Goal: Information Seeking & Learning: Learn about a topic

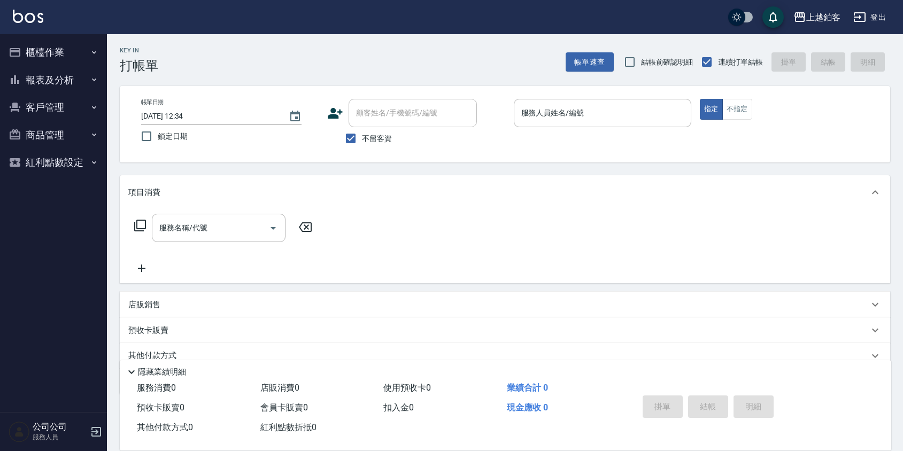
click at [878, 28] on div "上越鉑客 登出" at bounding box center [451, 17] width 903 height 34
click at [877, 24] on button "登出" at bounding box center [869, 17] width 41 height 20
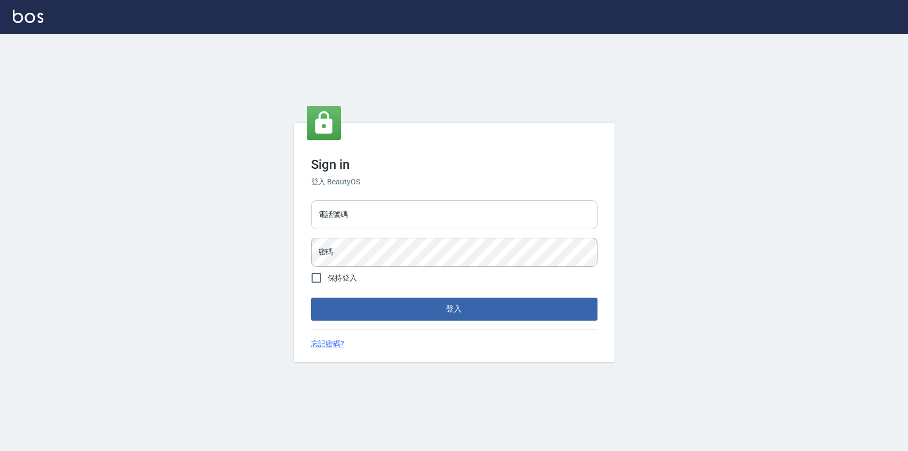
click at [425, 204] on input "電話號碼" at bounding box center [454, 214] width 286 height 29
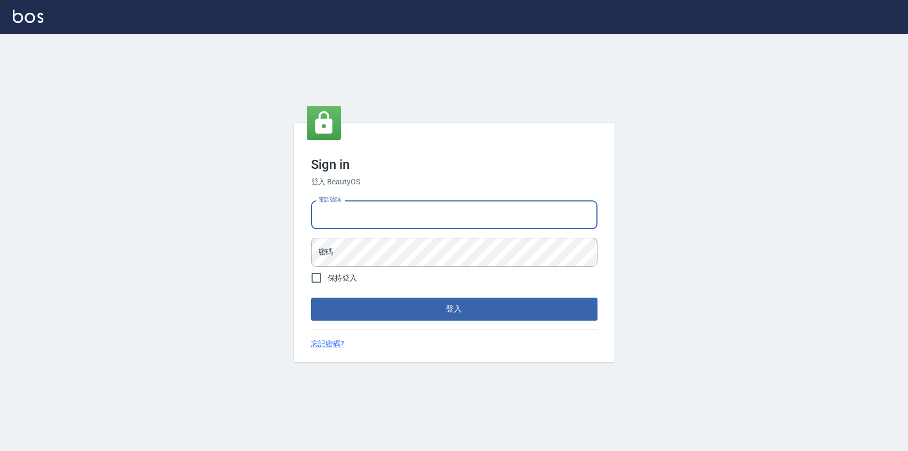
type input "0424526080"
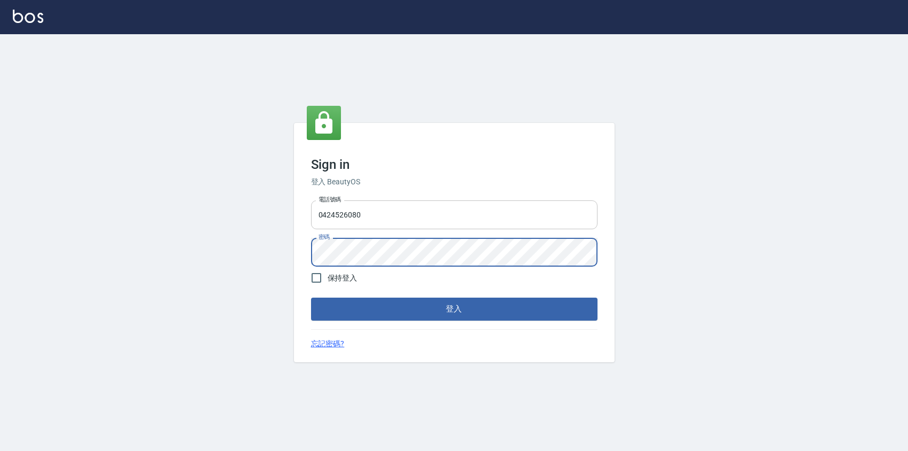
click at [311, 298] on button "登入" at bounding box center [454, 309] width 286 height 22
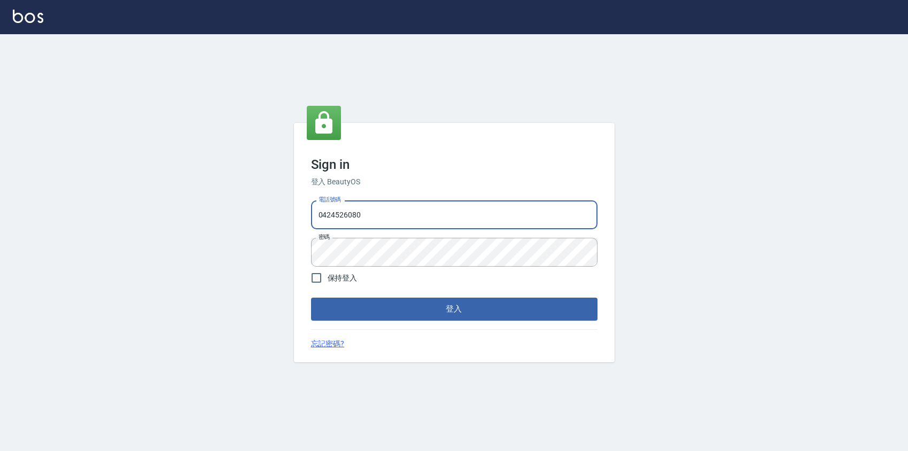
drag, startPoint x: 363, startPoint y: 214, endPoint x: 287, endPoint y: 209, distance: 76.1
click at [287, 209] on div "Sign in 登入 BeautyOS 電話號碼 0424526080 電話號碼 密碼 密碼 保持登入 登入 忘記密碼?" at bounding box center [454, 242] width 908 height 417
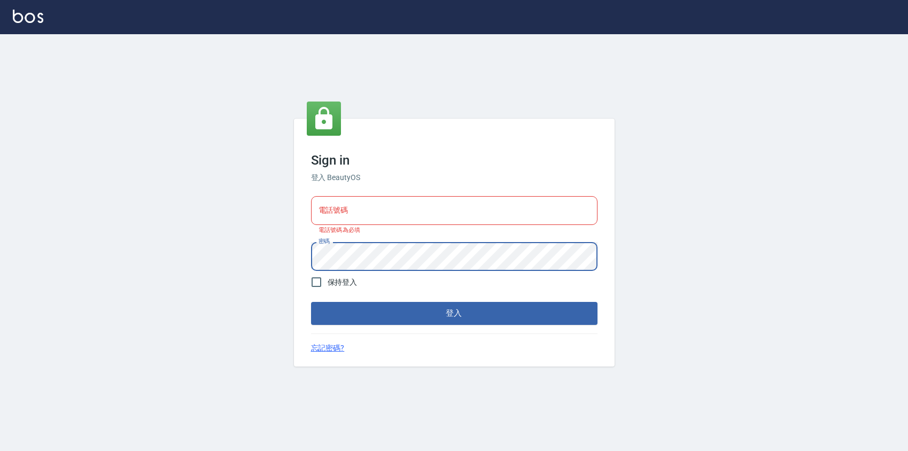
click at [244, 246] on div "Sign in 登入 BeautyOS 電話號碼 電話號碼 電話號碼為必填 密碼 密碼 保持登入 登入 忘記密碼?" at bounding box center [454, 242] width 908 height 417
click at [251, 262] on div "Sign in 登入 BeautyOS 電話號碼 電話號碼 電話號碼為必填 密碼 密碼 保持登入 登入 忘記密碼?" at bounding box center [454, 242] width 908 height 417
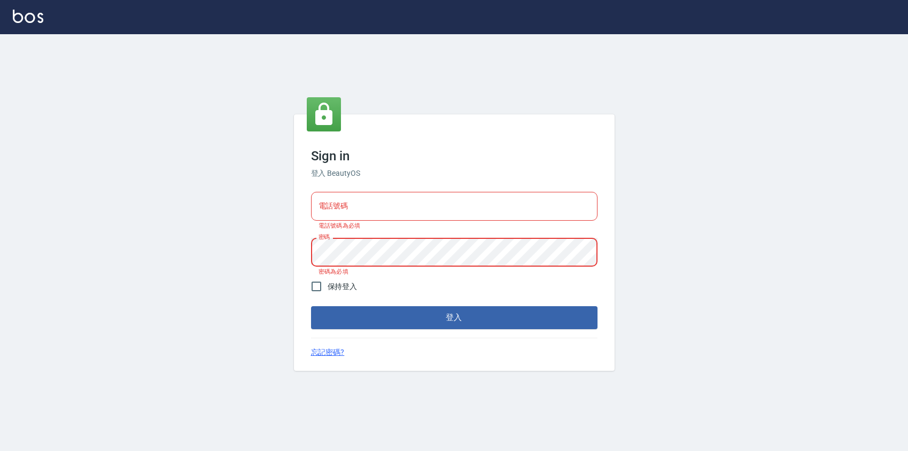
click at [392, 209] on input "電話號碼" at bounding box center [454, 206] width 286 height 29
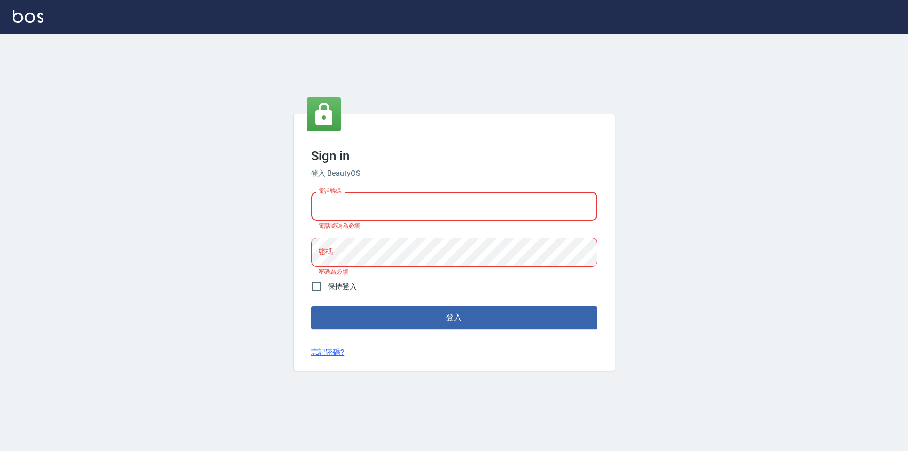
type input "0977380821"
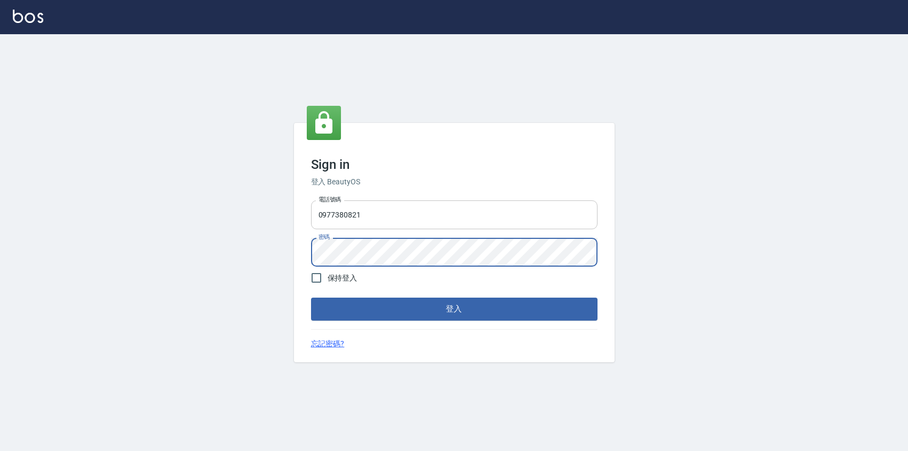
click at [311, 298] on button "登入" at bounding box center [454, 309] width 286 height 22
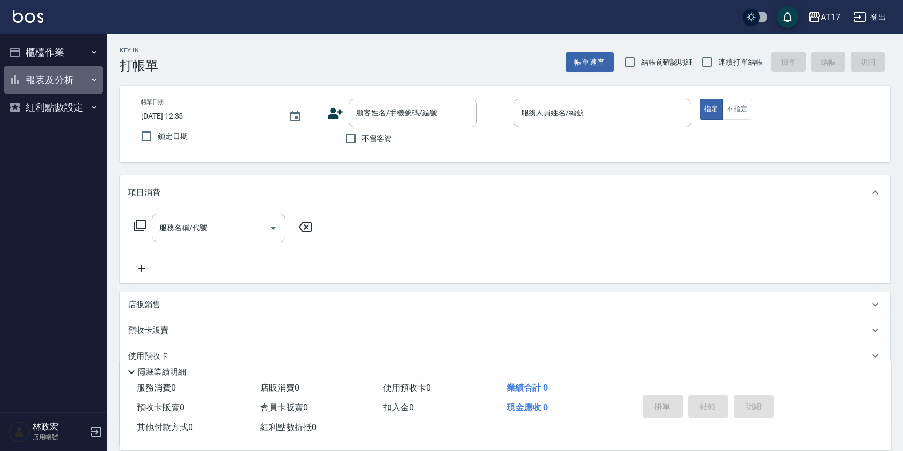
click at [33, 79] on button "報表及分析" at bounding box center [53, 80] width 98 height 28
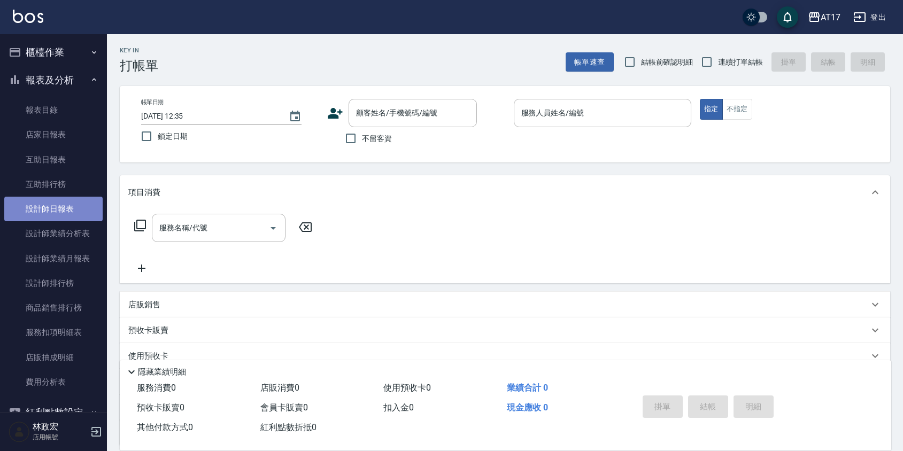
click at [68, 212] on link "設計師日報表" at bounding box center [53, 209] width 98 height 25
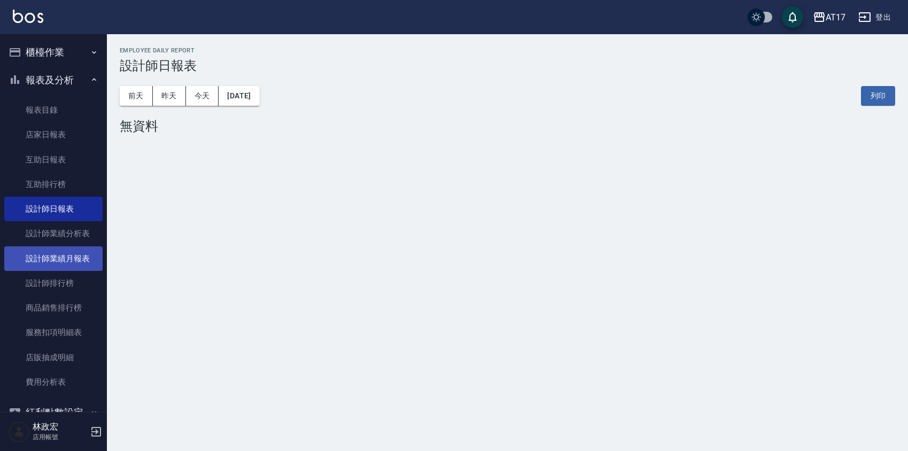
click at [65, 263] on link "設計師業績月報表" at bounding box center [53, 258] width 98 height 25
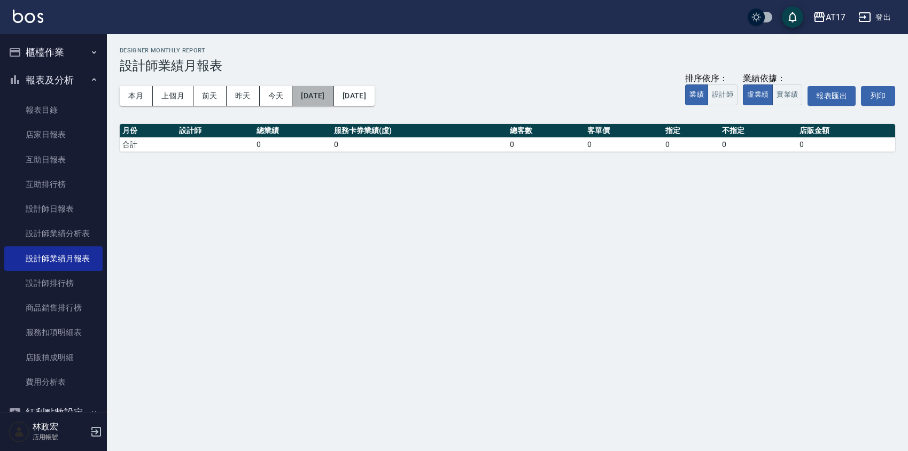
click at [322, 93] on button "[DATE]" at bounding box center [312, 96] width 41 height 20
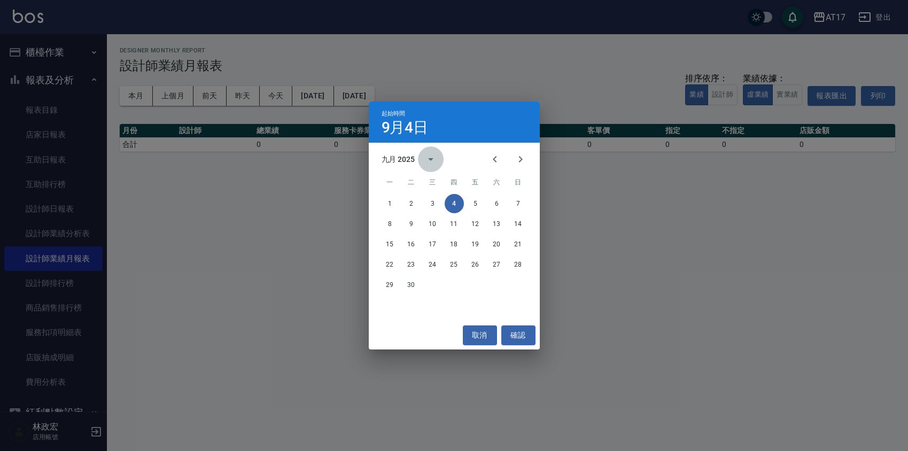
click at [426, 158] on icon "calendar view is open, switch to year view" at bounding box center [430, 159] width 13 height 13
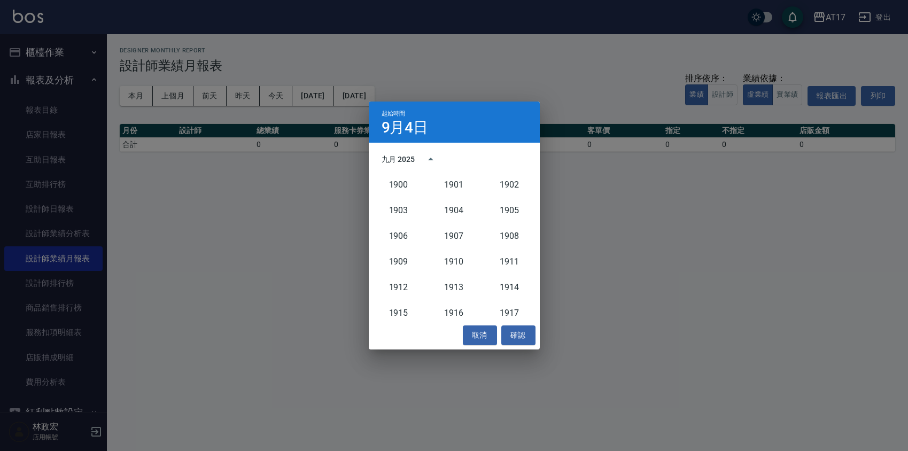
scroll to position [990, 0]
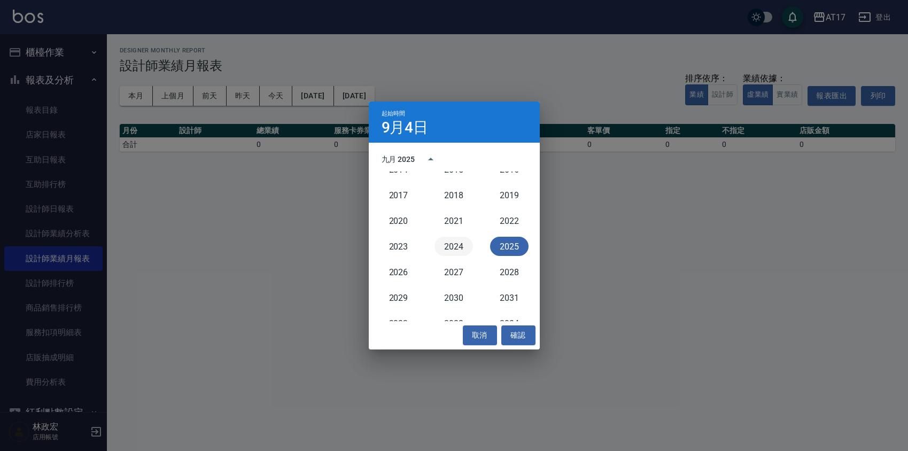
click at [439, 250] on button "2024" at bounding box center [453, 246] width 38 height 19
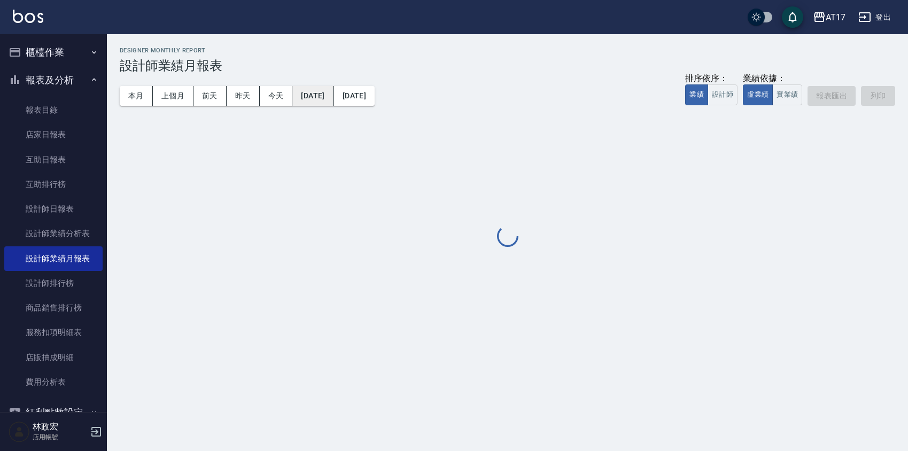
click at [333, 96] on button "2024/09/04" at bounding box center [312, 96] width 41 height 20
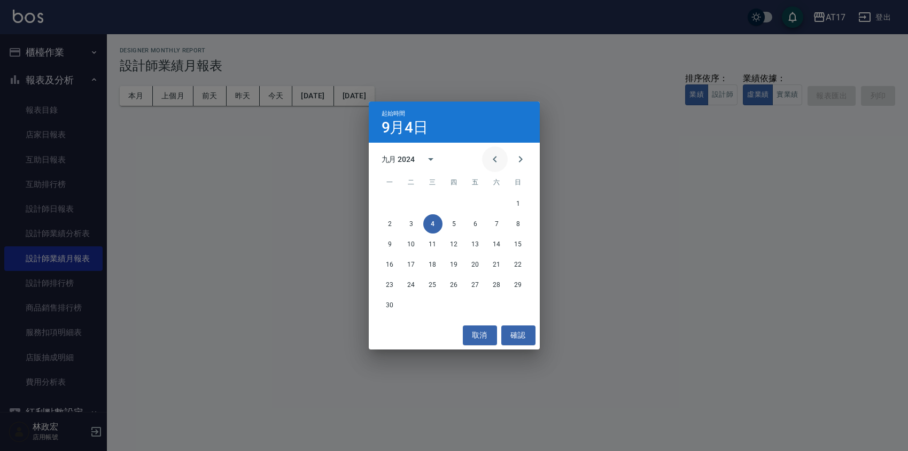
click at [494, 162] on icon "Previous month" at bounding box center [494, 159] width 13 height 13
click at [456, 203] on button "1" at bounding box center [454, 203] width 19 height 19
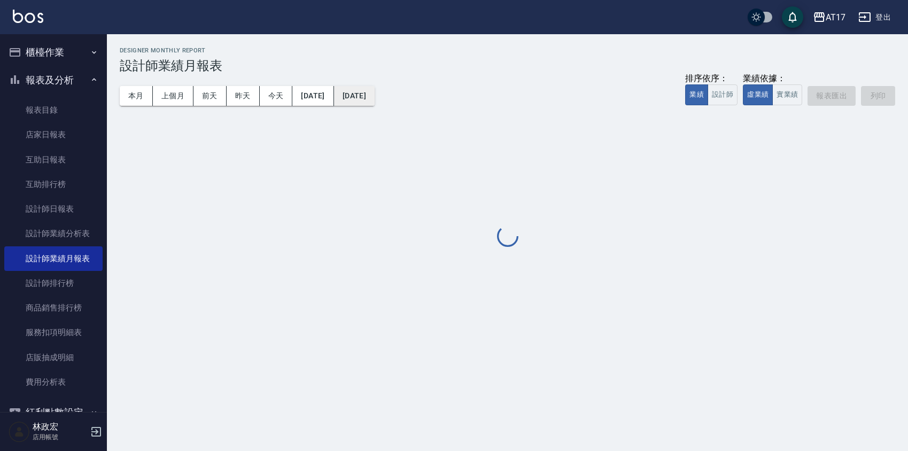
click at [375, 104] on button "[DATE]" at bounding box center [354, 96] width 41 height 20
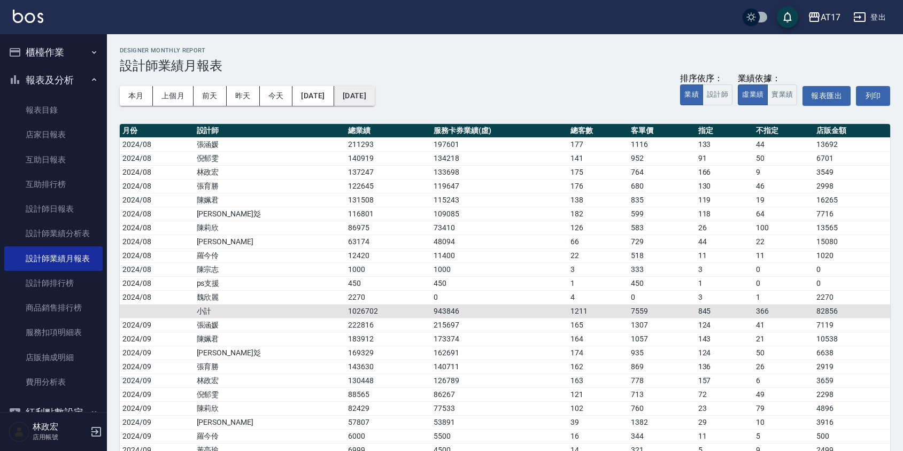
click at [369, 98] on button "[DATE]" at bounding box center [354, 96] width 41 height 20
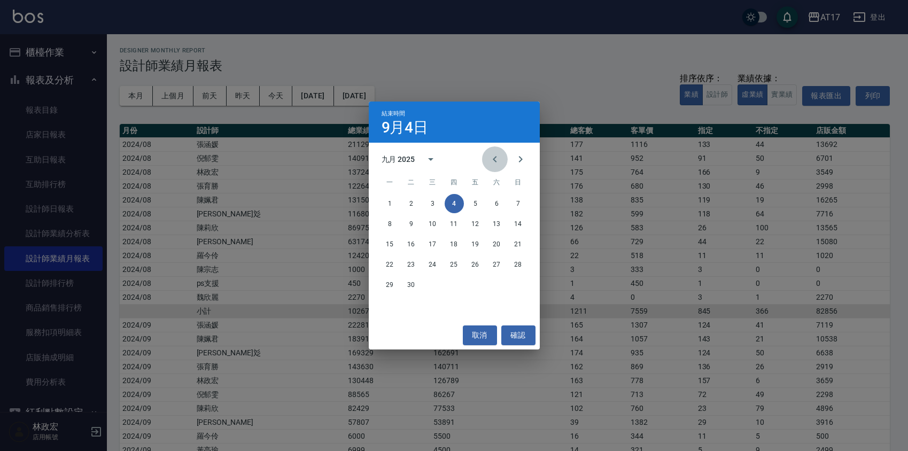
click at [489, 159] on icon "Previous month" at bounding box center [494, 159] width 13 height 13
click at [519, 284] on button "31" at bounding box center [518, 284] width 19 height 19
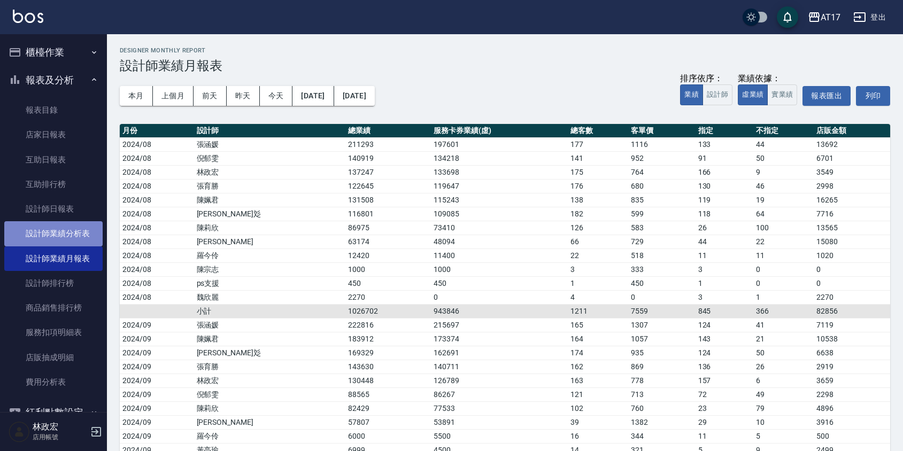
click at [67, 236] on link "設計師業績分析表" at bounding box center [53, 233] width 98 height 25
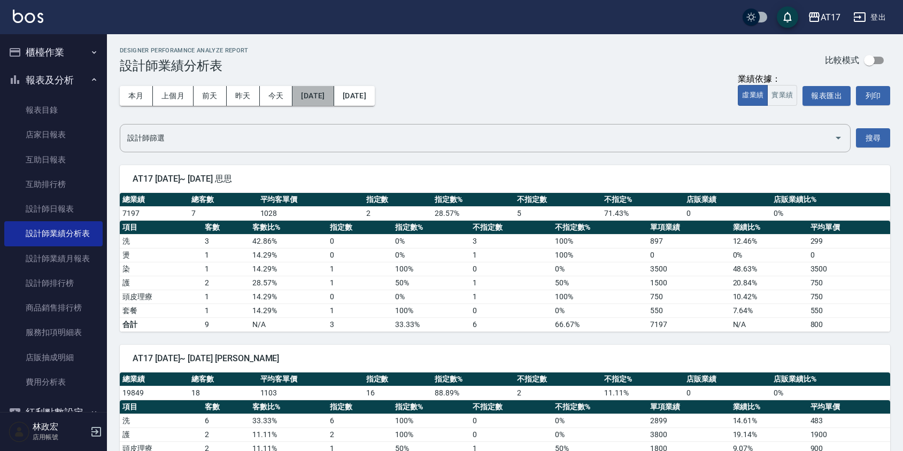
click at [306, 99] on button "[DATE]" at bounding box center [312, 96] width 41 height 20
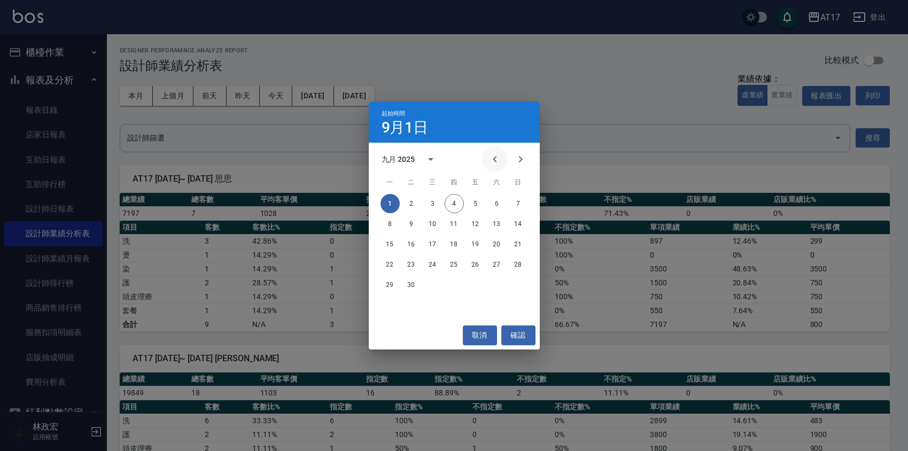
click at [492, 164] on icon "Previous month" at bounding box center [494, 159] width 13 height 13
click at [432, 164] on icon "calendar view is open, switch to year view" at bounding box center [430, 159] width 13 height 13
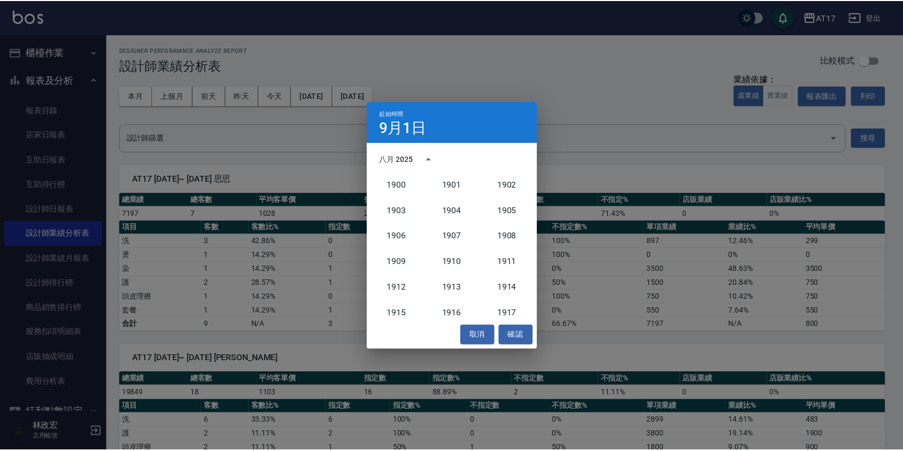
scroll to position [990, 0]
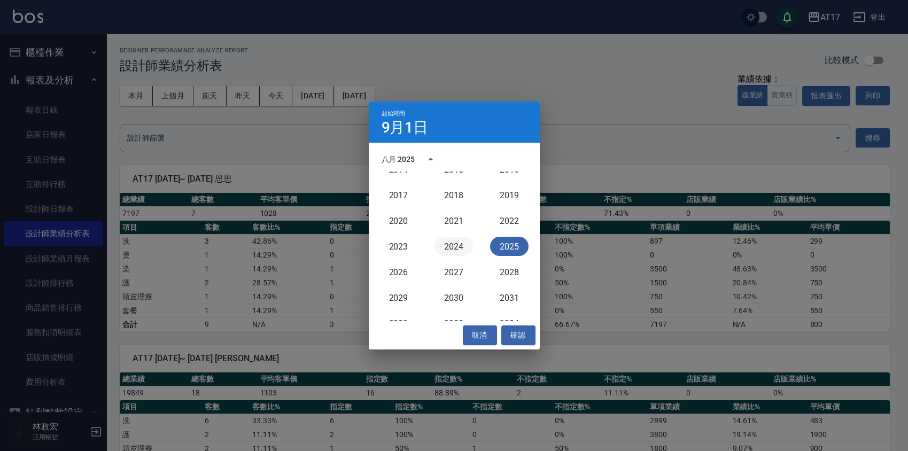
click at [450, 241] on button "2024" at bounding box center [453, 246] width 38 height 19
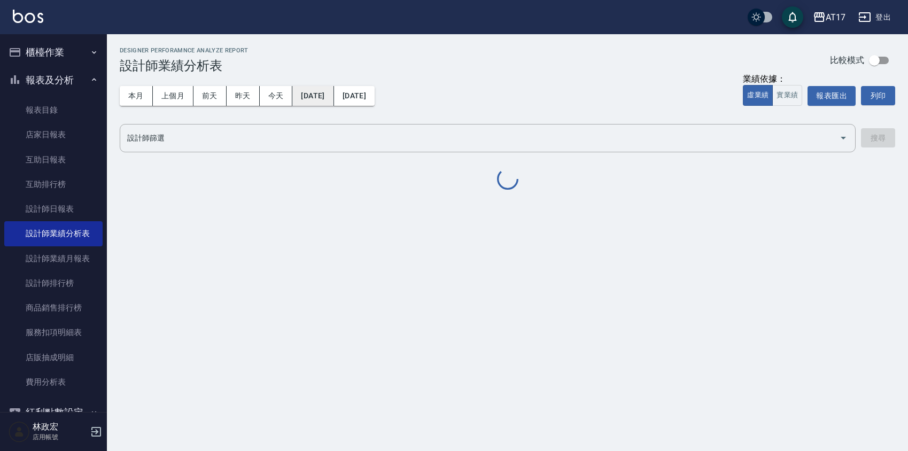
click at [327, 102] on button "2024/09/01" at bounding box center [312, 96] width 41 height 20
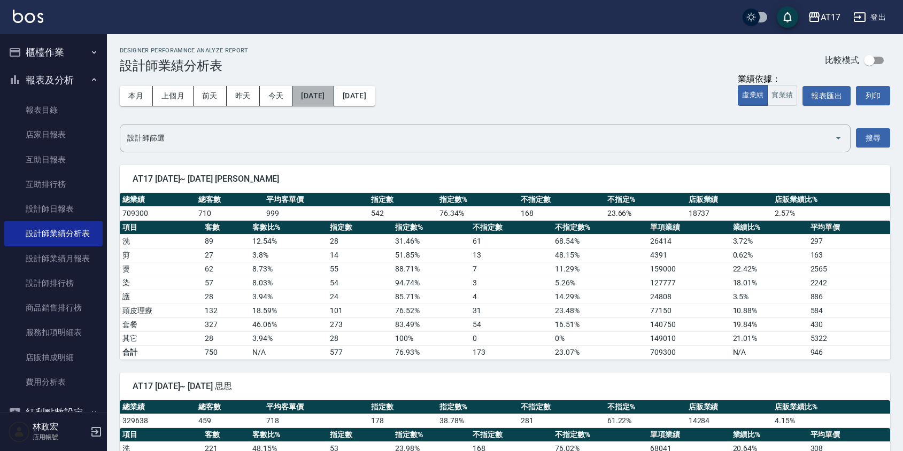
click at [321, 98] on button "2024/09/01" at bounding box center [312, 96] width 41 height 20
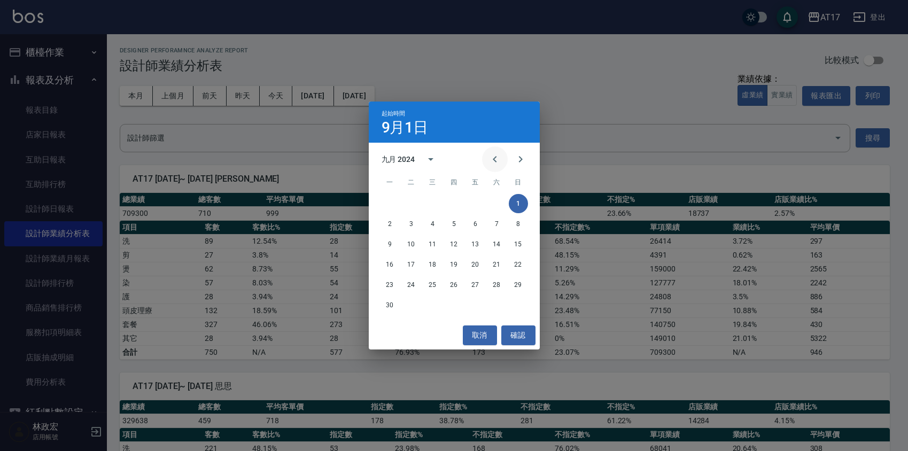
click at [492, 157] on icon "Previous month" at bounding box center [494, 159] width 13 height 13
click at [453, 203] on button "1" at bounding box center [454, 203] width 19 height 19
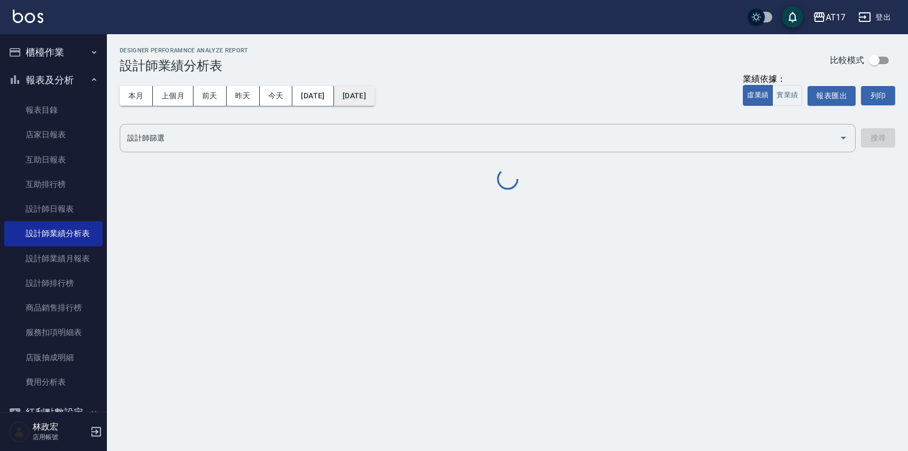
click at [375, 91] on button "[DATE]" at bounding box center [354, 96] width 41 height 20
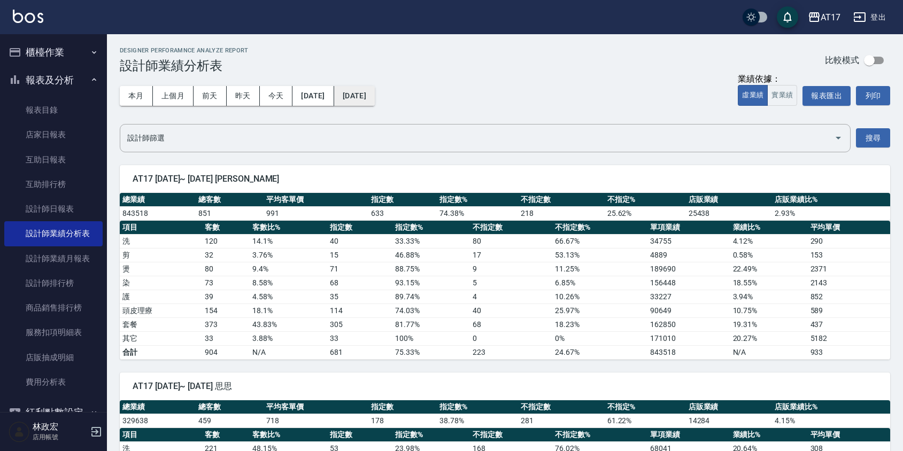
click at [375, 96] on button "[DATE]" at bounding box center [354, 96] width 41 height 20
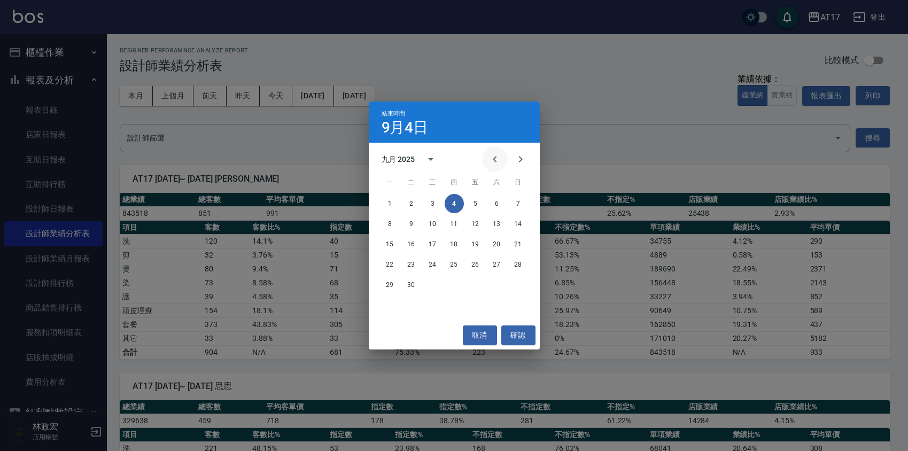
click at [493, 154] on icon "Previous month" at bounding box center [494, 159] width 13 height 13
click at [518, 281] on button "31" at bounding box center [518, 284] width 19 height 19
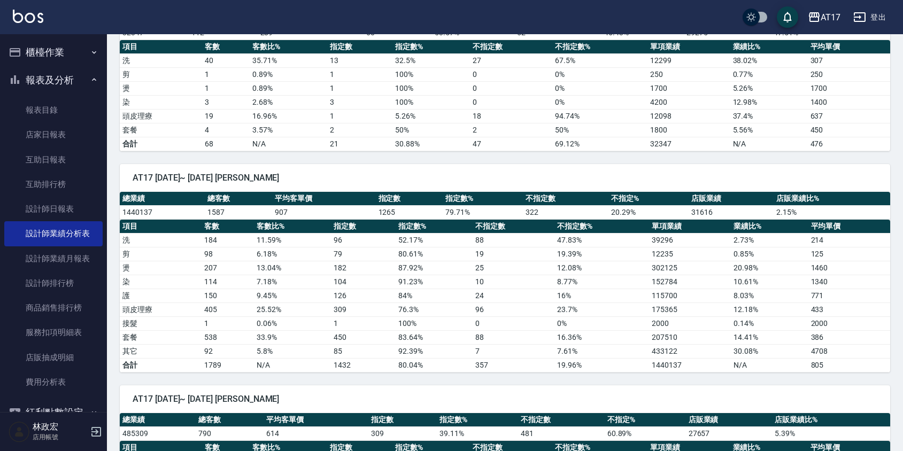
scroll to position [2238, 0]
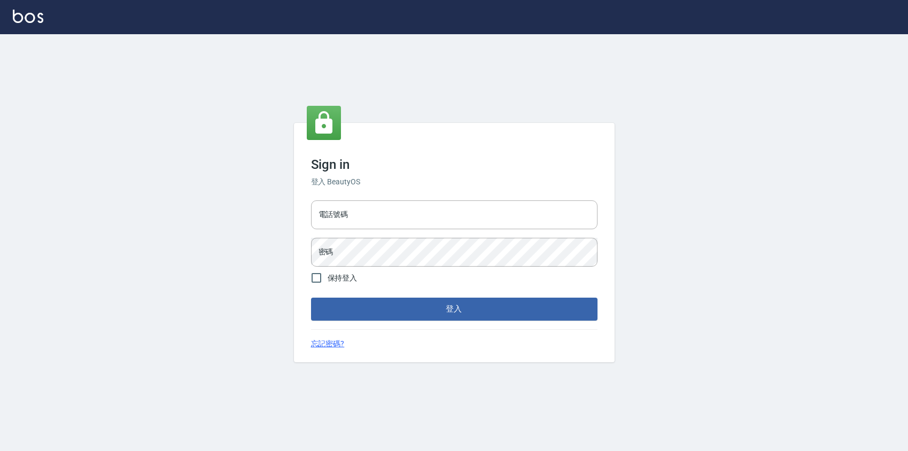
click at [395, 230] on div "電話號碼 電話號碼 密碼 密碼" at bounding box center [454, 233] width 295 height 75
click at [390, 219] on input "電話號碼" at bounding box center [454, 214] width 286 height 29
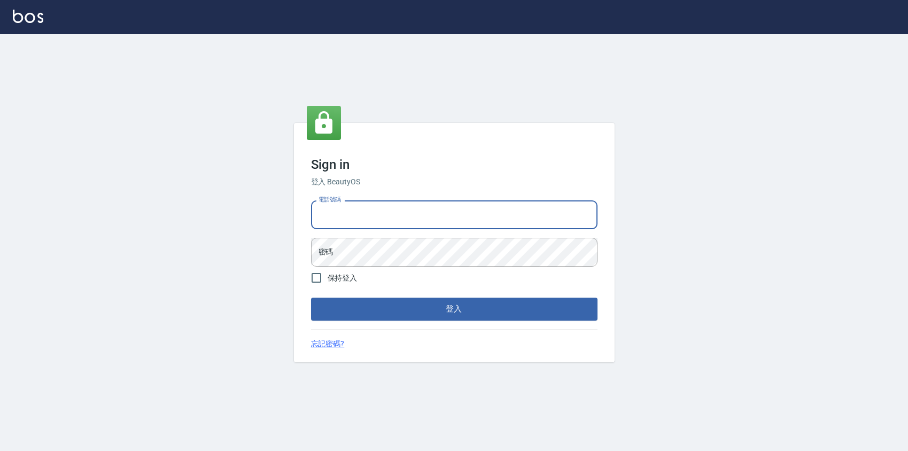
type input "0424526080"
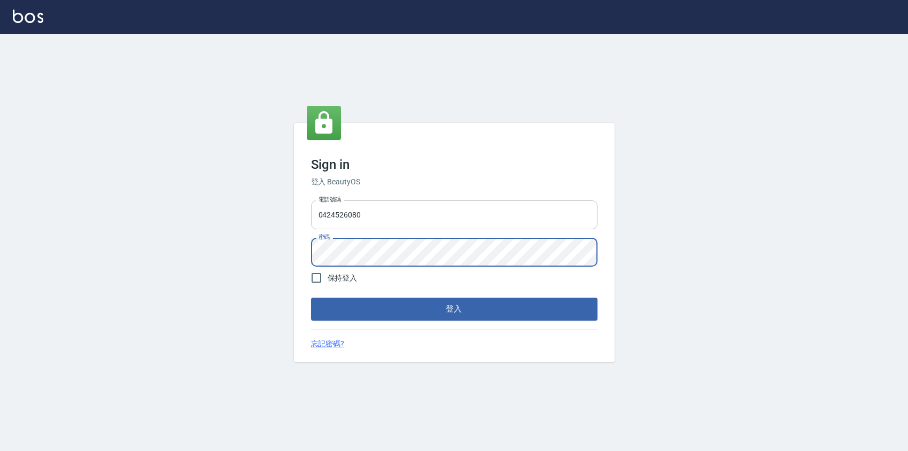
click at [311, 298] on button "登入" at bounding box center [454, 309] width 286 height 22
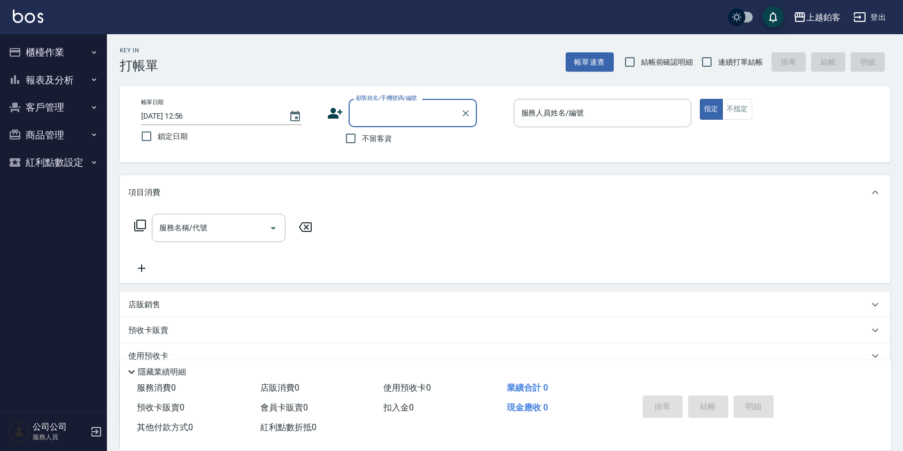
click at [36, 99] on button "客戶管理" at bounding box center [53, 108] width 98 height 28
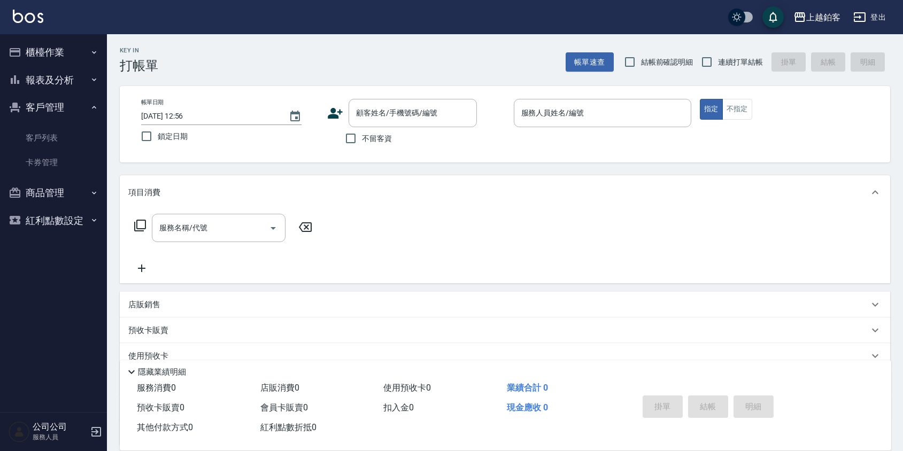
click at [35, 195] on button "商品管理" at bounding box center [53, 193] width 98 height 28
click at [57, 82] on button "報表及分析" at bounding box center [53, 80] width 98 height 28
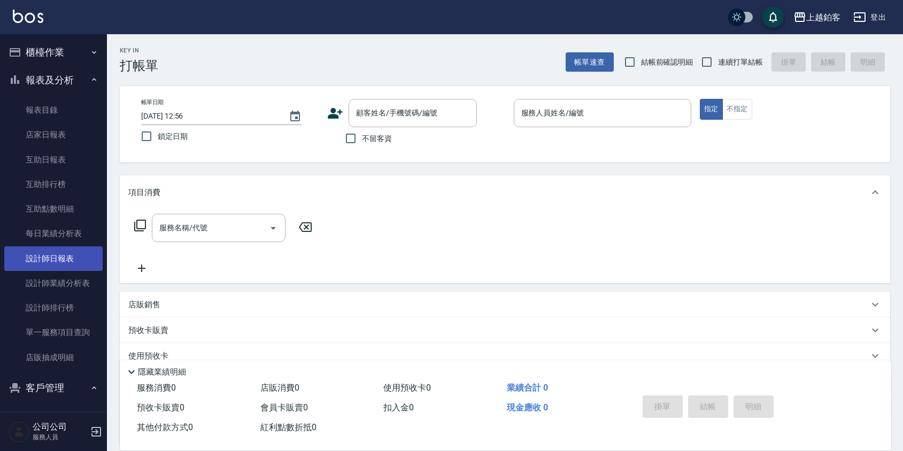
click at [57, 258] on link "設計師日報表" at bounding box center [53, 258] width 98 height 25
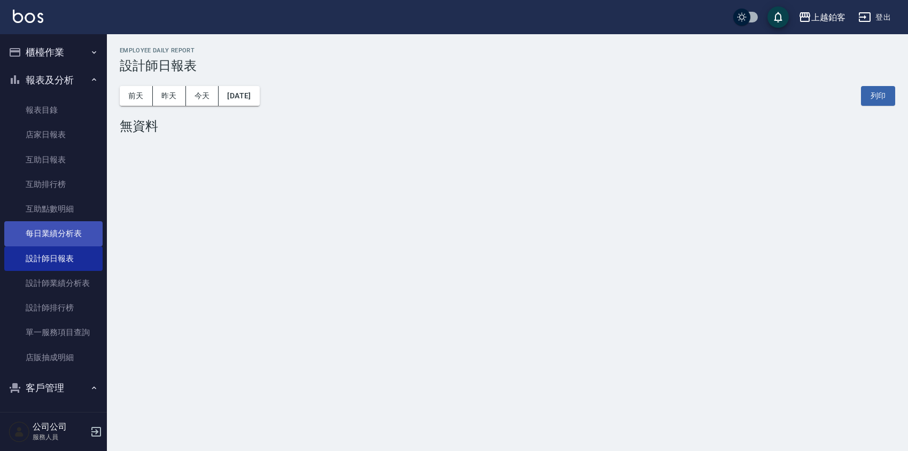
click at [66, 230] on link "每日業績分析表" at bounding box center [53, 233] width 98 height 25
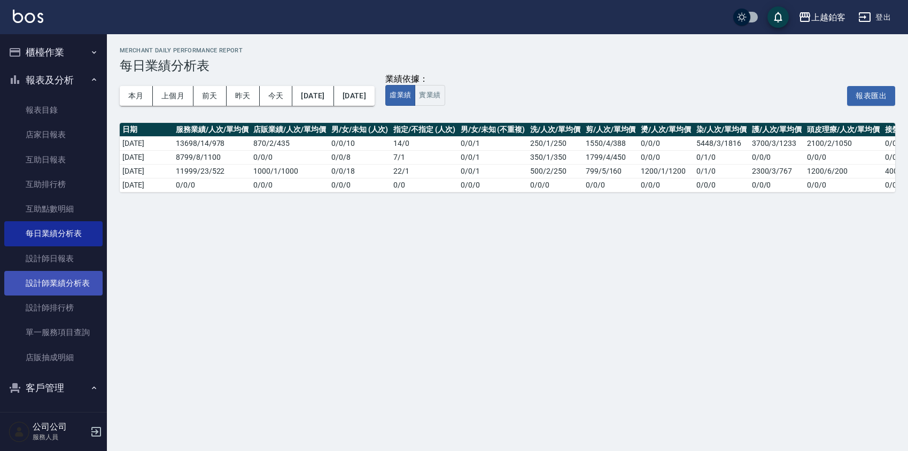
click at [38, 281] on link "設計師業績分析表" at bounding box center [53, 283] width 98 height 25
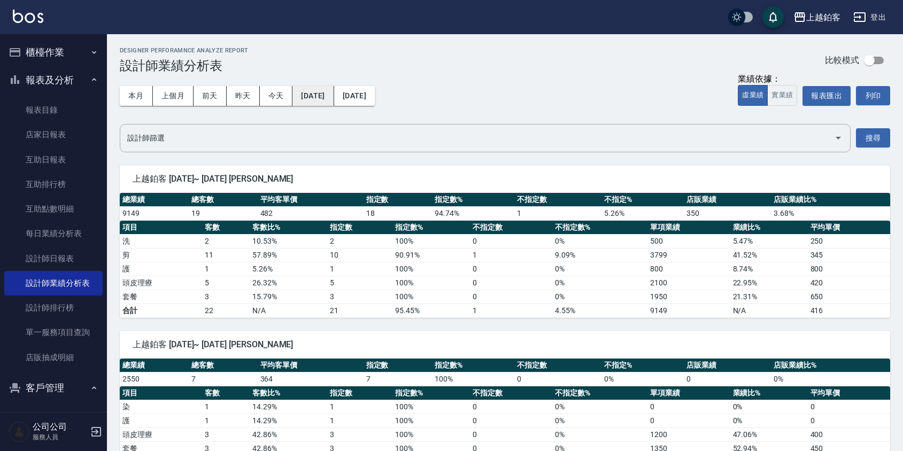
click at [327, 95] on button "[DATE]" at bounding box center [312, 96] width 41 height 20
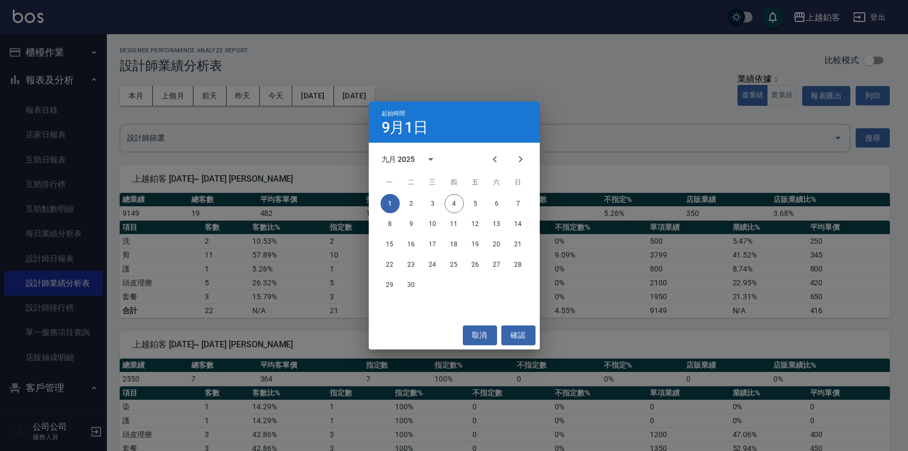
click at [412, 156] on div "九月 2025" at bounding box center [399, 159] width 34 height 11
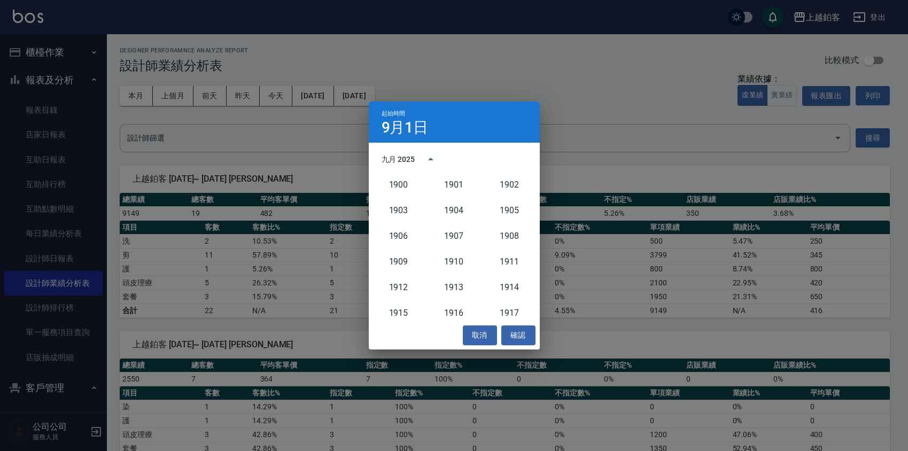
scroll to position [990, 0]
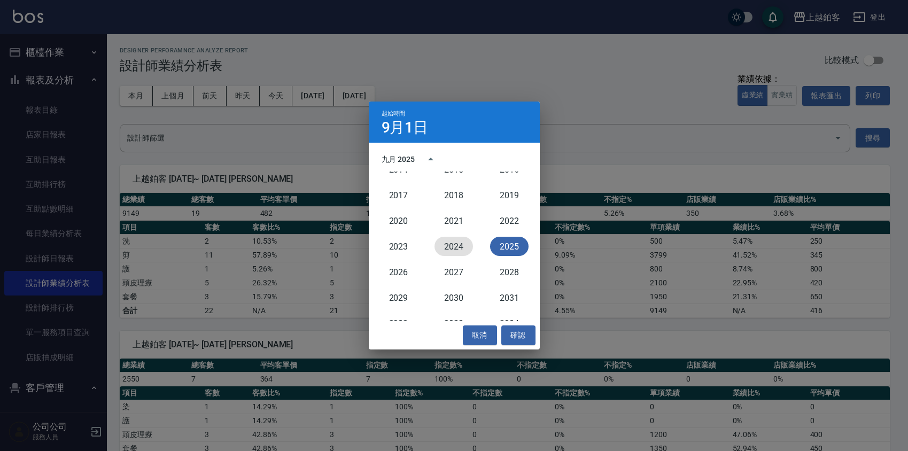
click at [462, 247] on button "2024" at bounding box center [453, 246] width 38 height 19
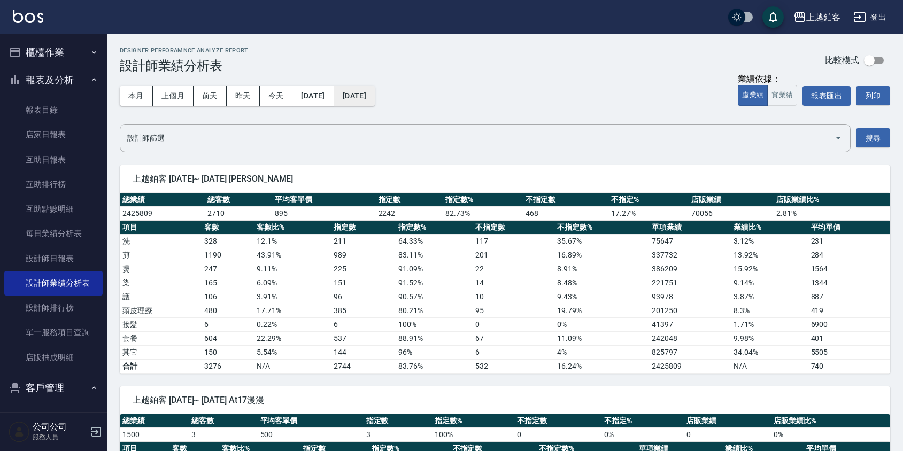
click at [366, 103] on button "[DATE]" at bounding box center [354, 96] width 41 height 20
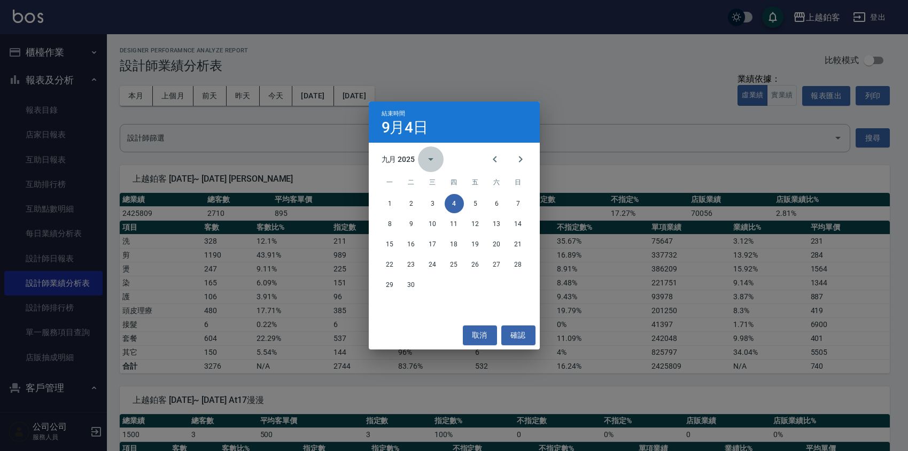
click at [418, 159] on button "calendar view is open, switch to year view" at bounding box center [431, 159] width 26 height 26
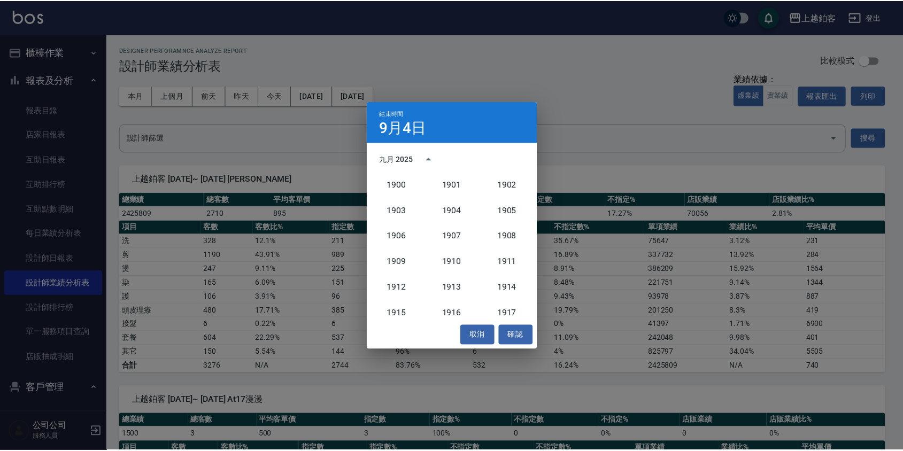
scroll to position [990, 0]
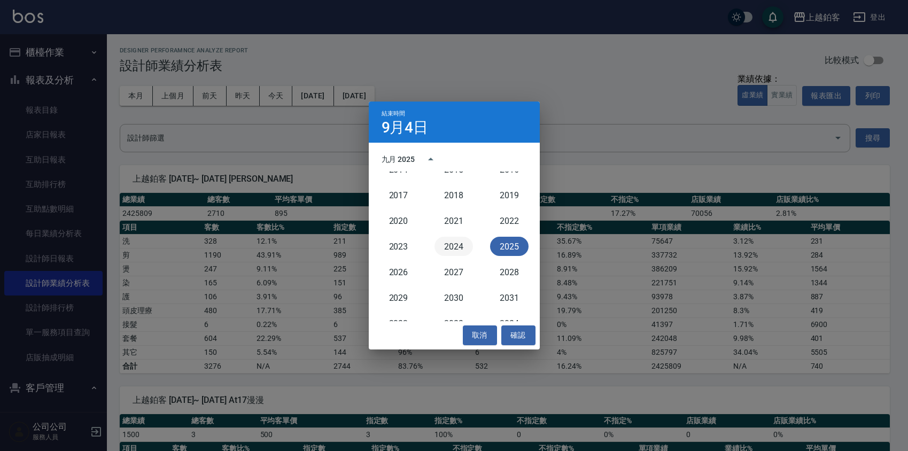
click at [464, 250] on button "2024" at bounding box center [453, 246] width 38 height 19
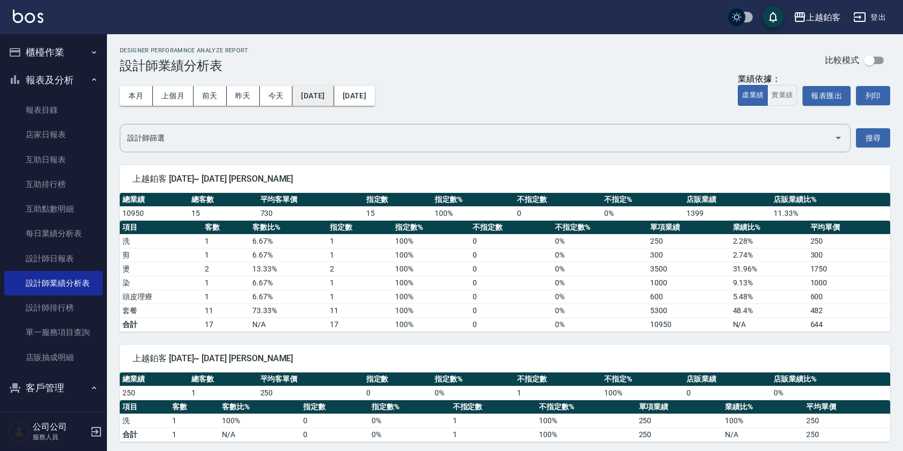
click at [333, 98] on button "2024/09/01" at bounding box center [312, 96] width 41 height 20
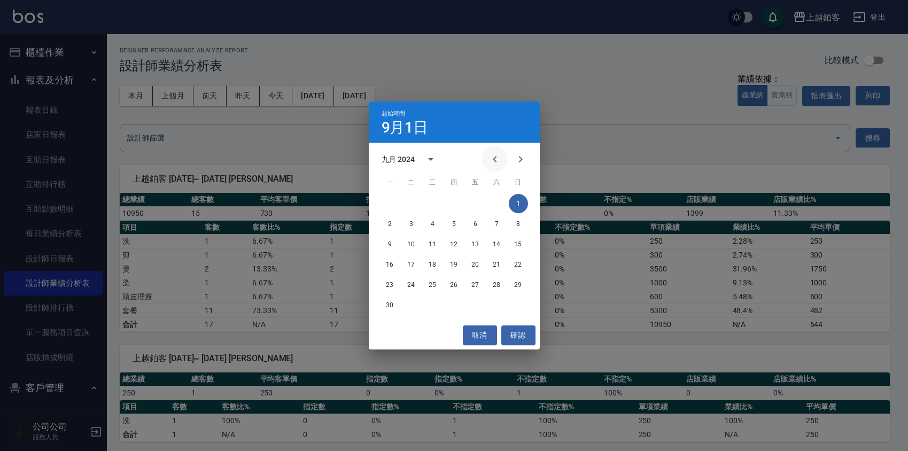
click at [493, 158] on icon "Previous month" at bounding box center [494, 159] width 13 height 13
click at [458, 201] on button "1" at bounding box center [454, 203] width 19 height 19
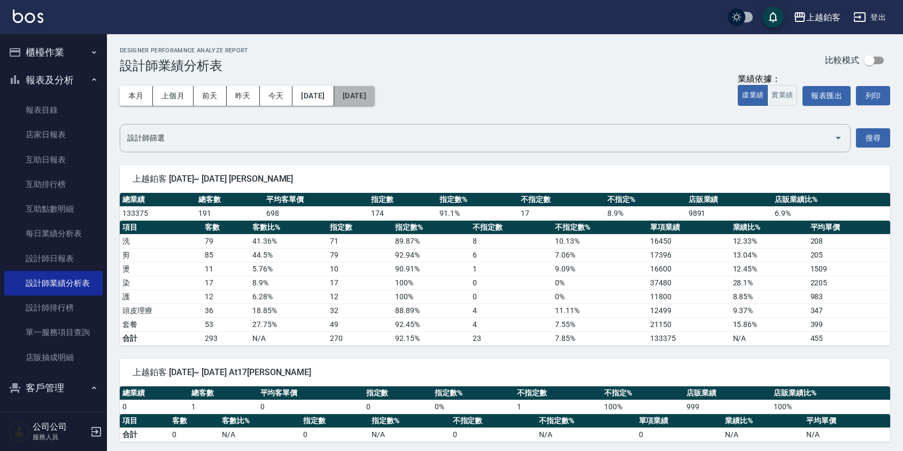
click at [375, 103] on button "2024/09/04" at bounding box center [354, 96] width 41 height 20
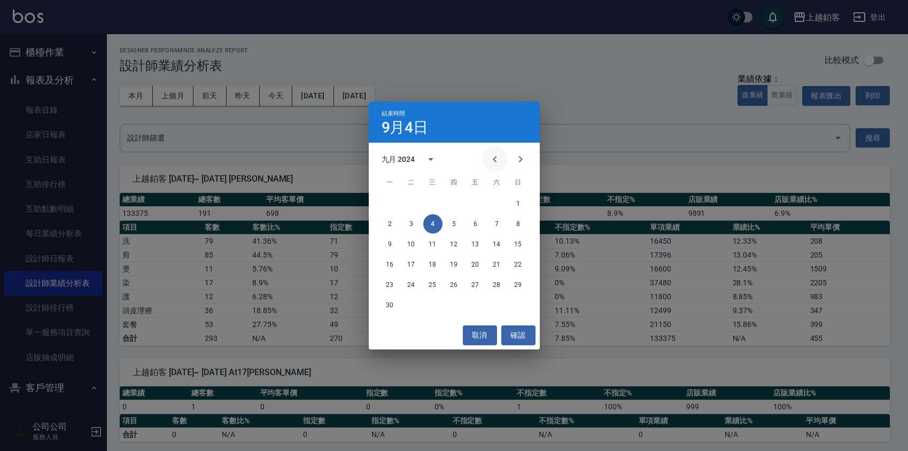
click at [491, 158] on icon "Previous month" at bounding box center [494, 159] width 13 height 13
click at [501, 290] on button "31" at bounding box center [496, 284] width 19 height 19
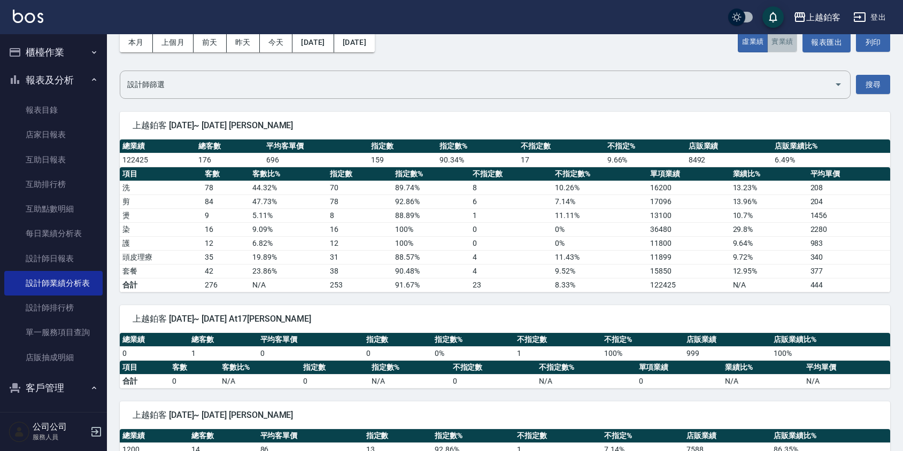
scroll to position [57, 0]
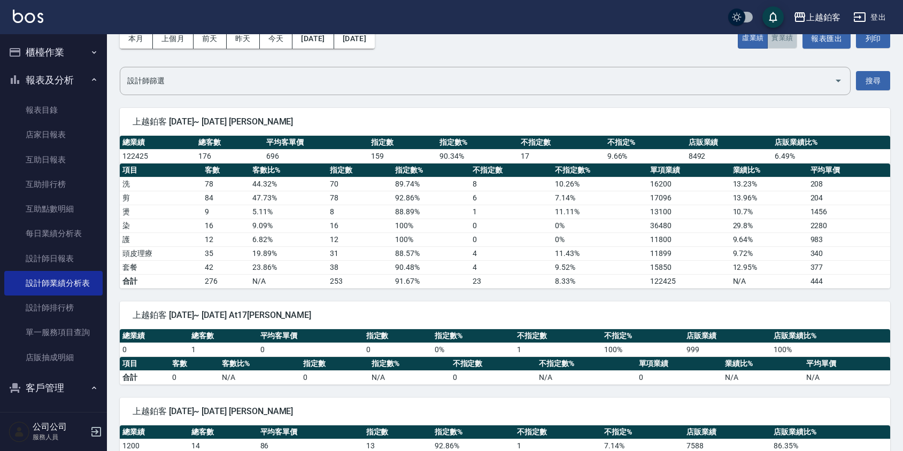
click at [776, 40] on button "實業績" at bounding box center [782, 38] width 30 height 21
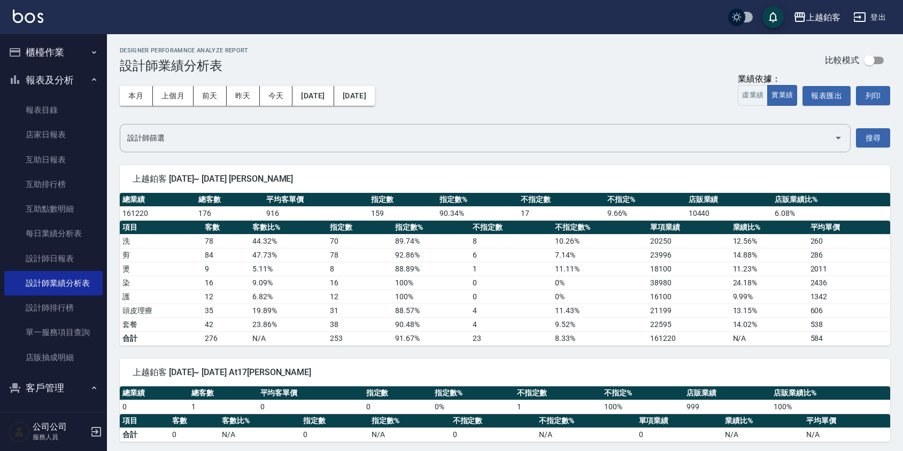
scroll to position [4, 0]
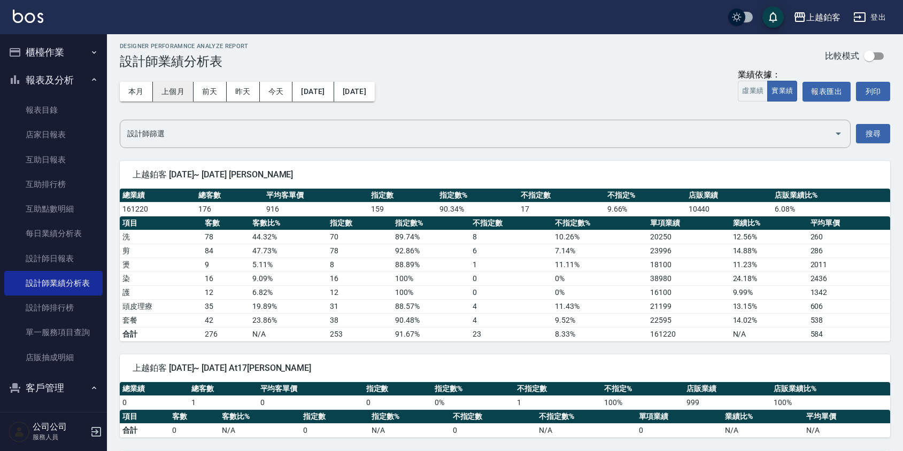
click at [187, 89] on button "上個月" at bounding box center [173, 92] width 41 height 20
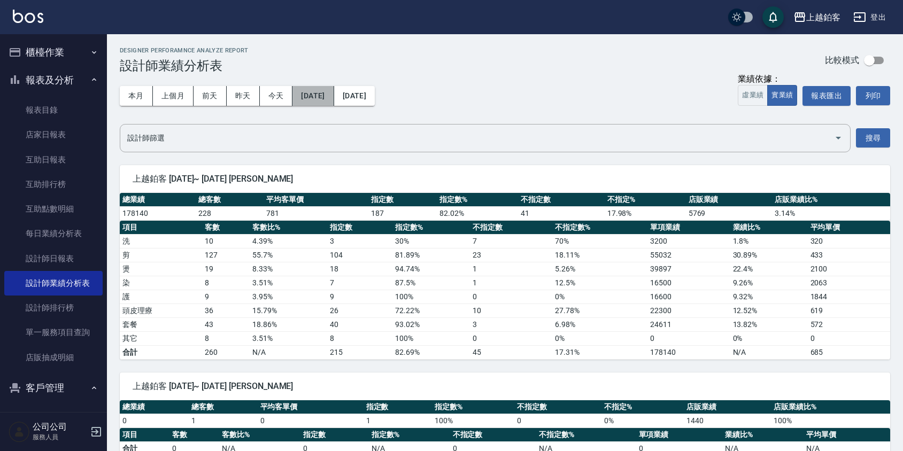
click at [298, 95] on button "[DATE]" at bounding box center [312, 96] width 41 height 20
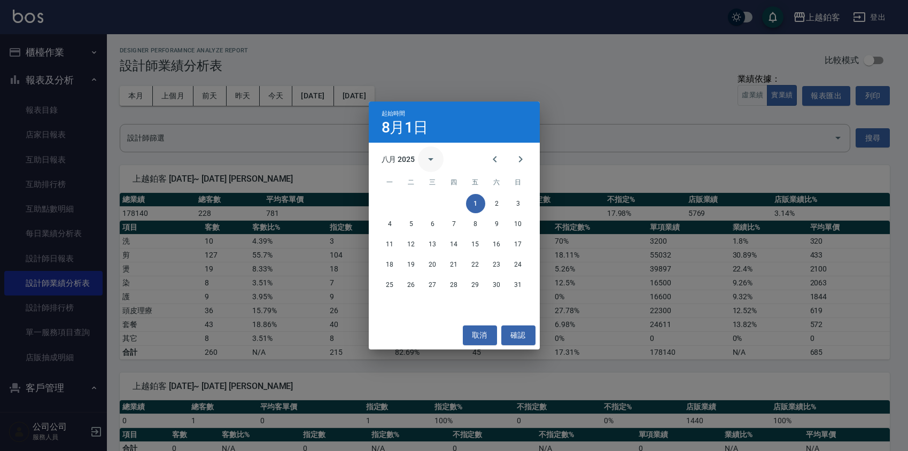
click at [425, 154] on icon "calendar view is open, switch to year view" at bounding box center [430, 159] width 13 height 13
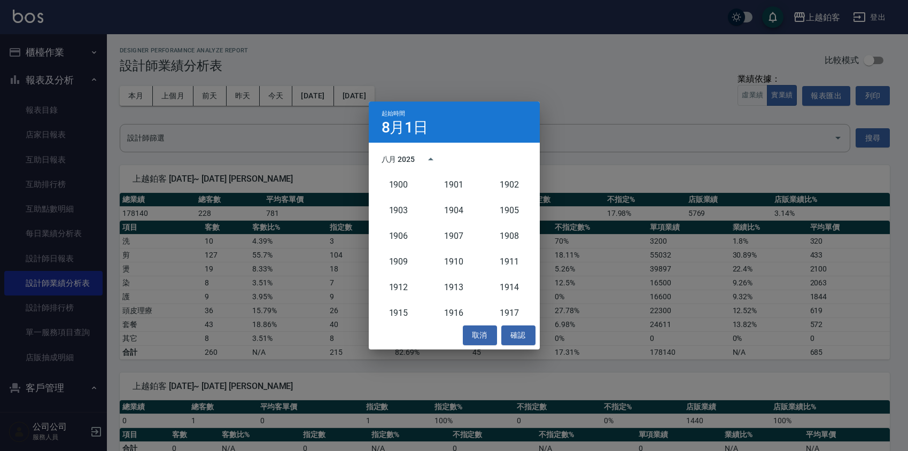
scroll to position [990, 0]
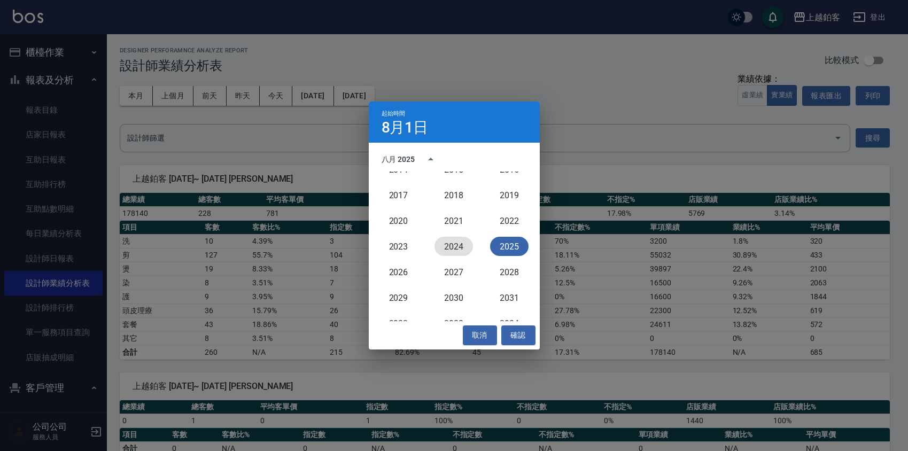
click at [451, 251] on button "2024" at bounding box center [453, 246] width 38 height 19
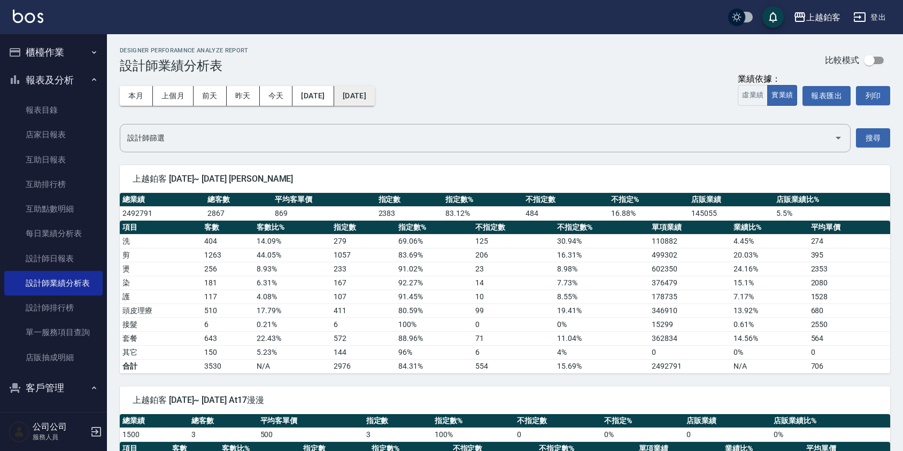
click at [375, 89] on button "[DATE]" at bounding box center [354, 96] width 41 height 20
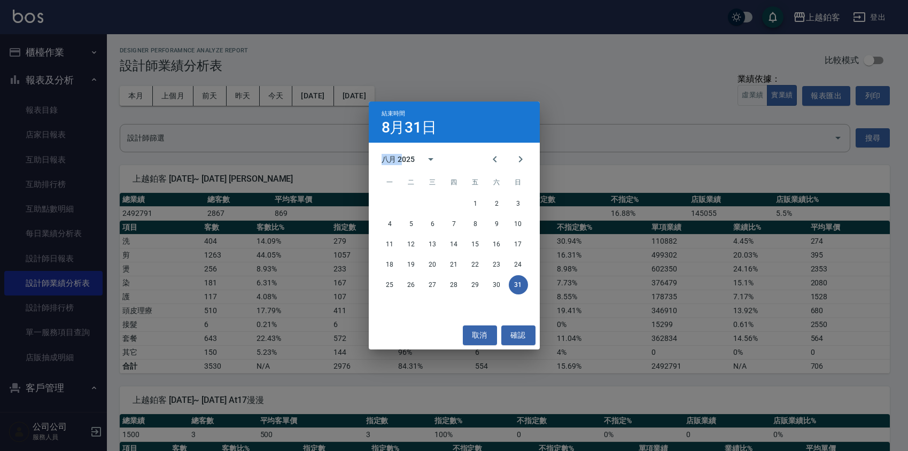
click at [405, 154] on div "八月 2025" at bounding box center [413, 159] width 63 height 26
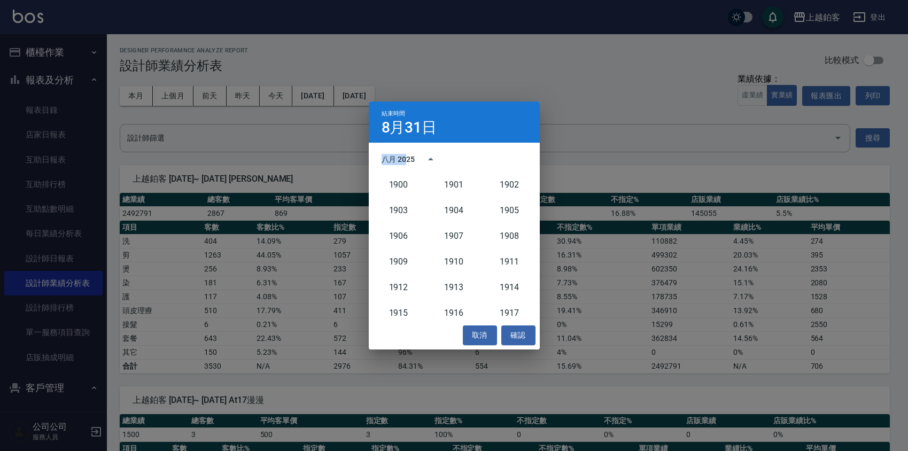
scroll to position [990, 0]
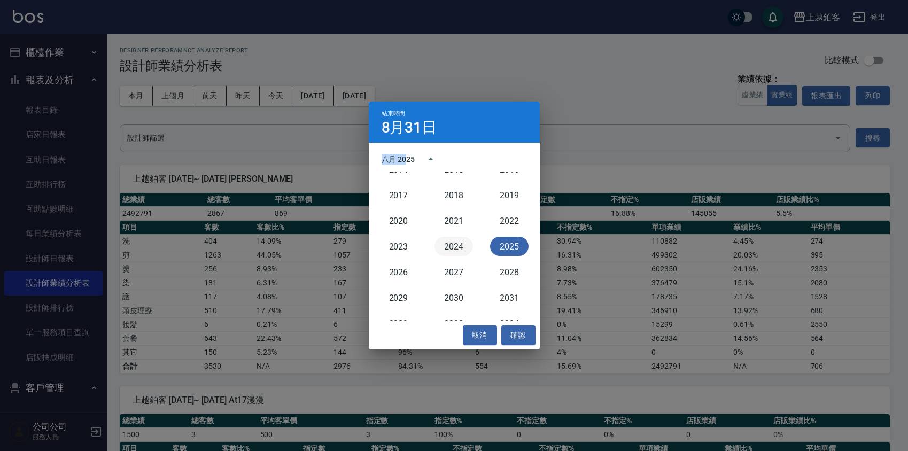
click at [455, 250] on button "2024" at bounding box center [453, 246] width 38 height 19
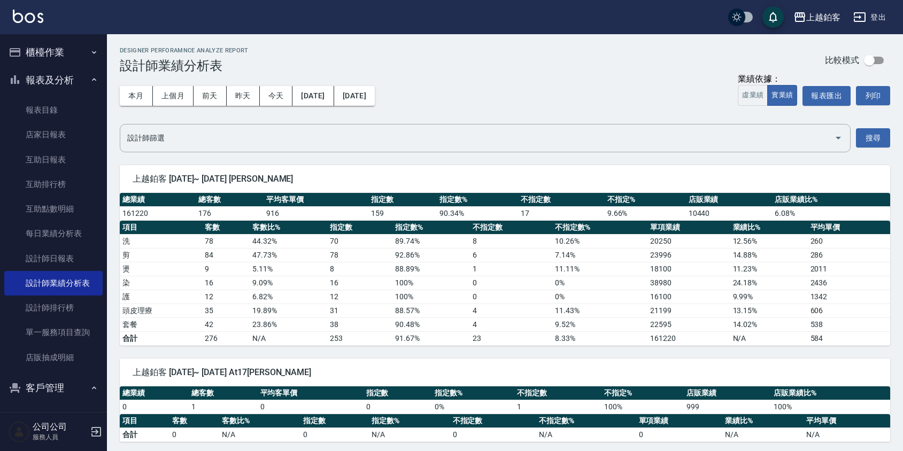
click at [876, 22] on button "登出" at bounding box center [869, 17] width 41 height 20
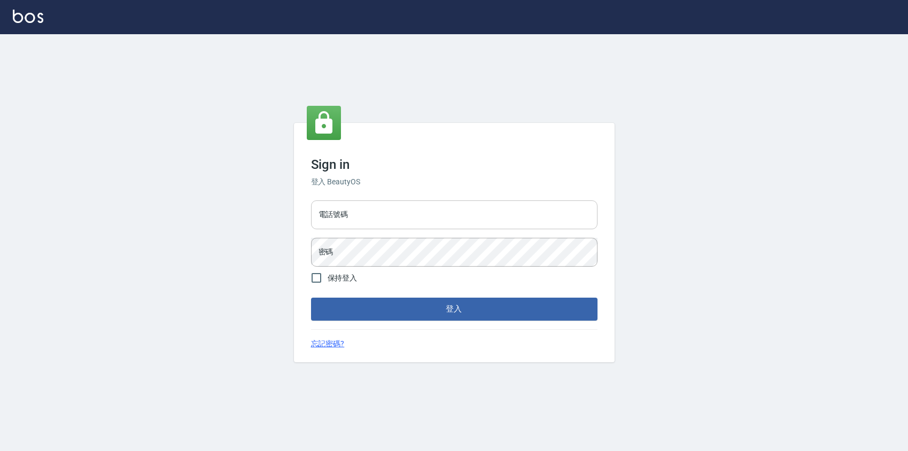
click at [425, 206] on input "電話號碼" at bounding box center [454, 214] width 286 height 29
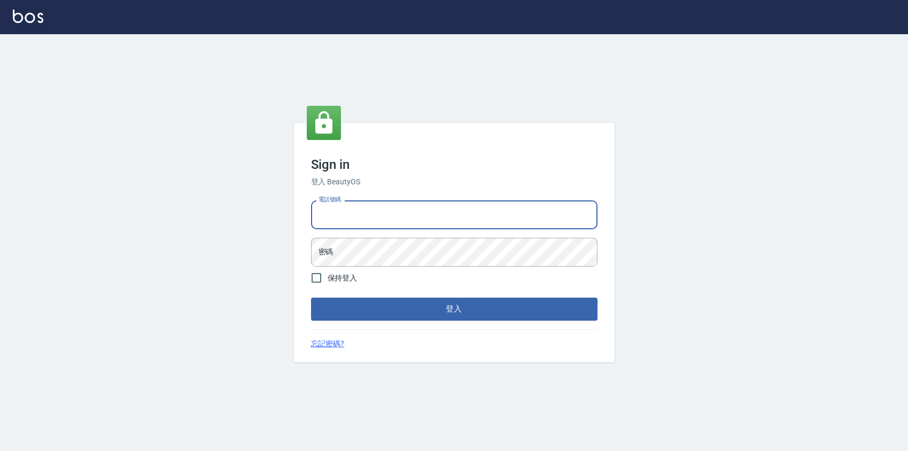
click at [407, 221] on input "電話號碼" at bounding box center [454, 214] width 286 height 29
type input "0977380821"
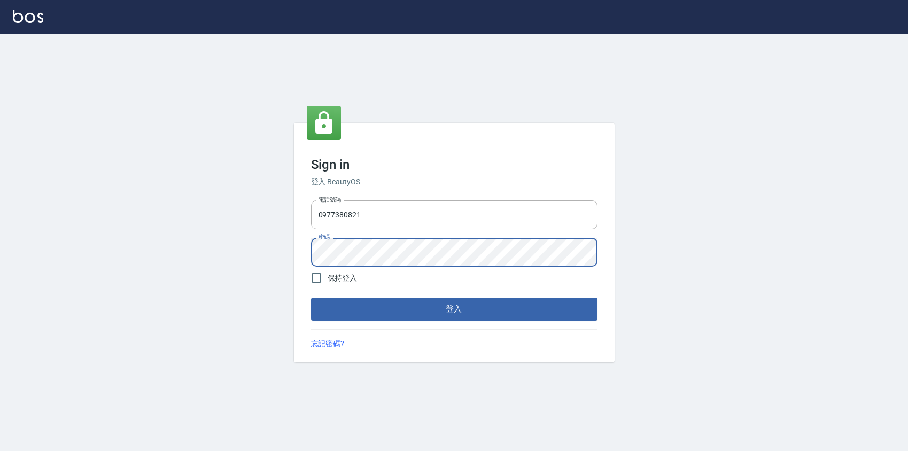
click at [311, 298] on button "登入" at bounding box center [454, 309] width 286 height 22
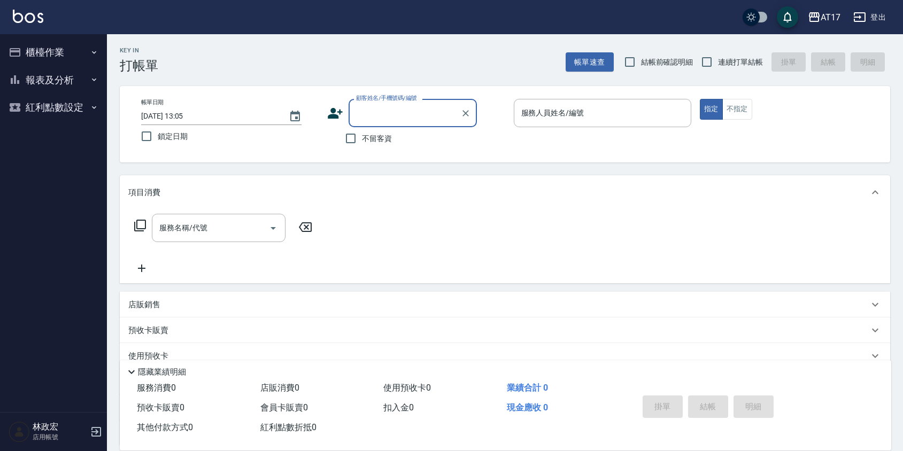
drag, startPoint x: 57, startPoint y: 75, endPoint x: 58, endPoint y: 109, distance: 33.7
click at [57, 75] on button "報表及分析" at bounding box center [53, 80] width 98 height 28
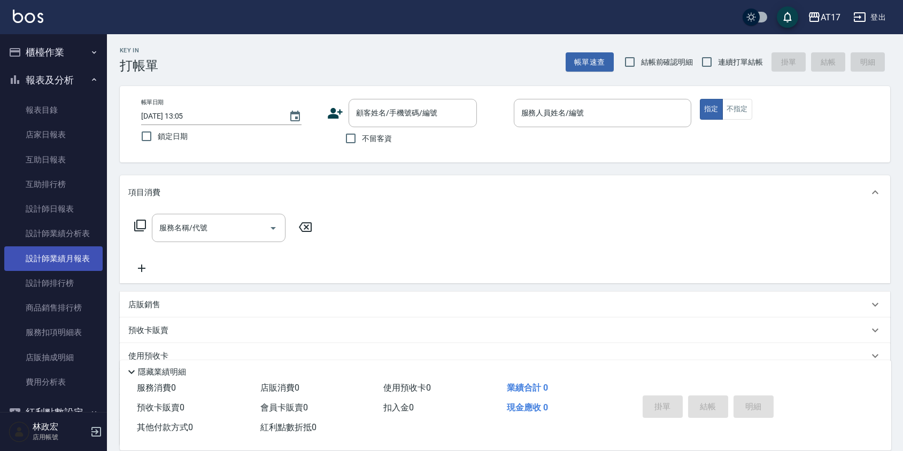
click at [71, 232] on link "設計師業績分析表" at bounding box center [53, 233] width 98 height 25
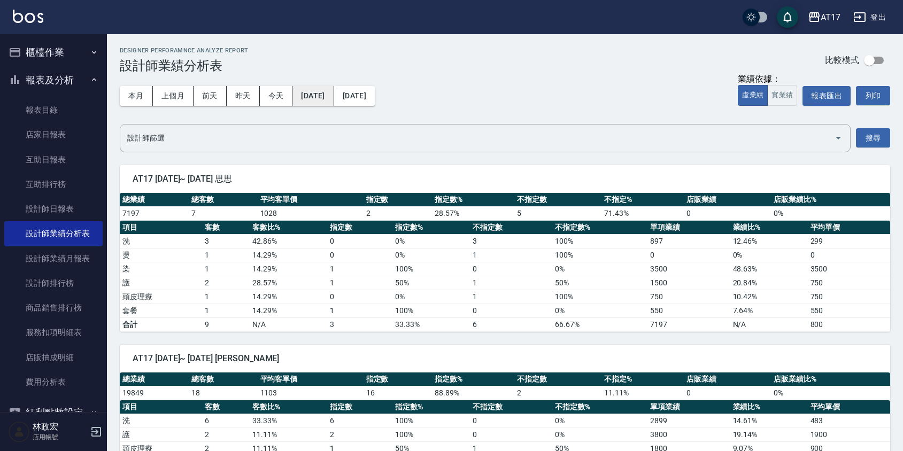
click at [303, 94] on button "2025/09/01" at bounding box center [312, 96] width 41 height 20
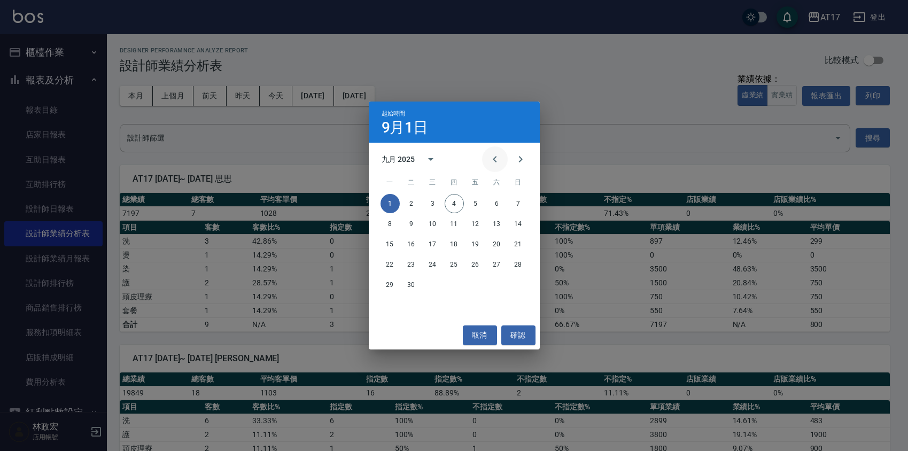
click at [495, 153] on icon "Previous month" at bounding box center [494, 159] width 13 height 13
click at [474, 207] on button "1" at bounding box center [475, 203] width 19 height 19
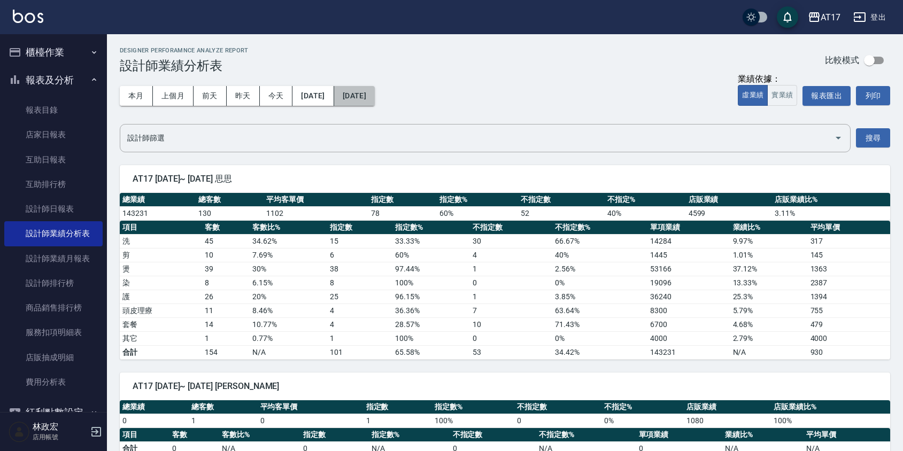
click at [375, 96] on button "[DATE]" at bounding box center [354, 96] width 41 height 20
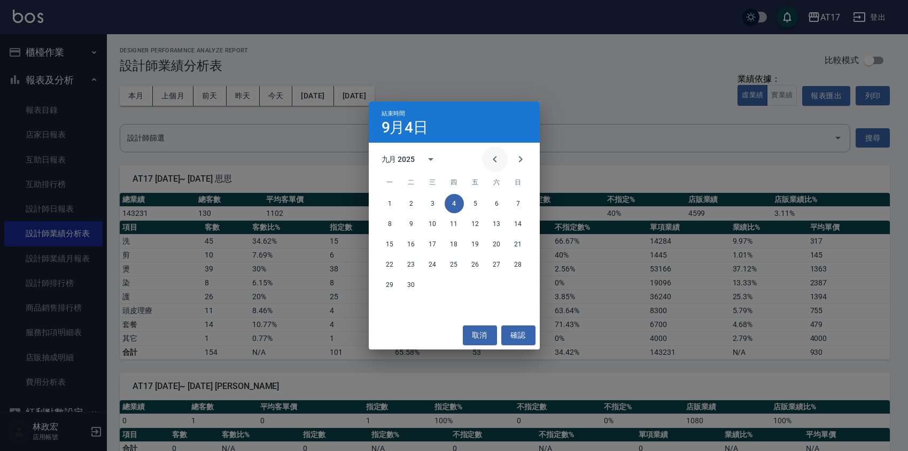
click at [496, 165] on icon "Previous month" at bounding box center [494, 159] width 13 height 13
click at [516, 287] on button "31" at bounding box center [518, 284] width 19 height 19
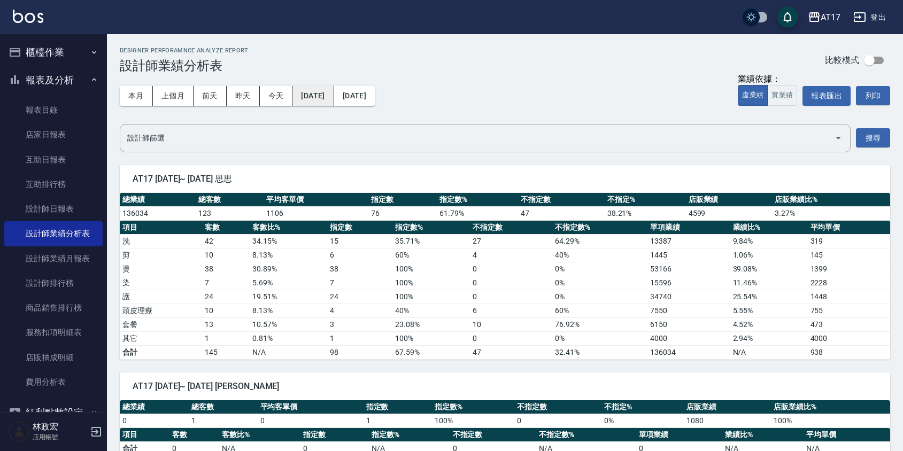
click at [333, 96] on button "[DATE]" at bounding box center [312, 96] width 41 height 20
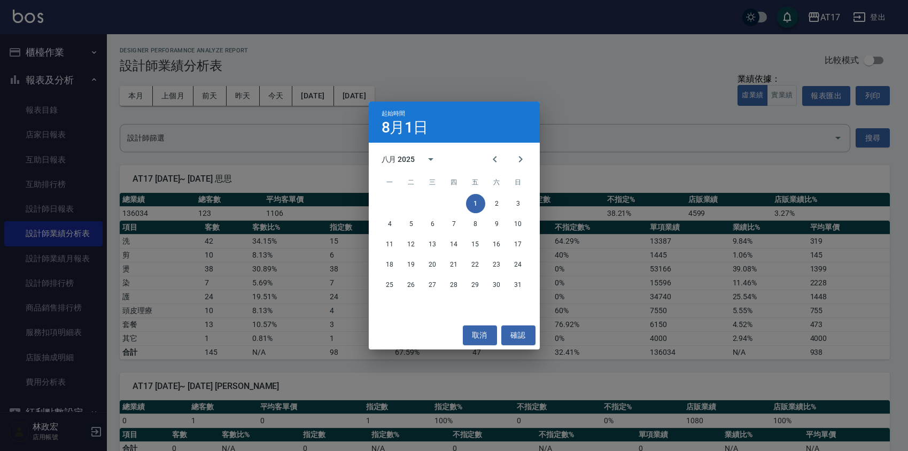
drag, startPoint x: 413, startPoint y: 159, endPoint x: 413, endPoint y: 167, distance: 8.0
click at [413, 160] on div "八月 2025" at bounding box center [399, 159] width 34 height 11
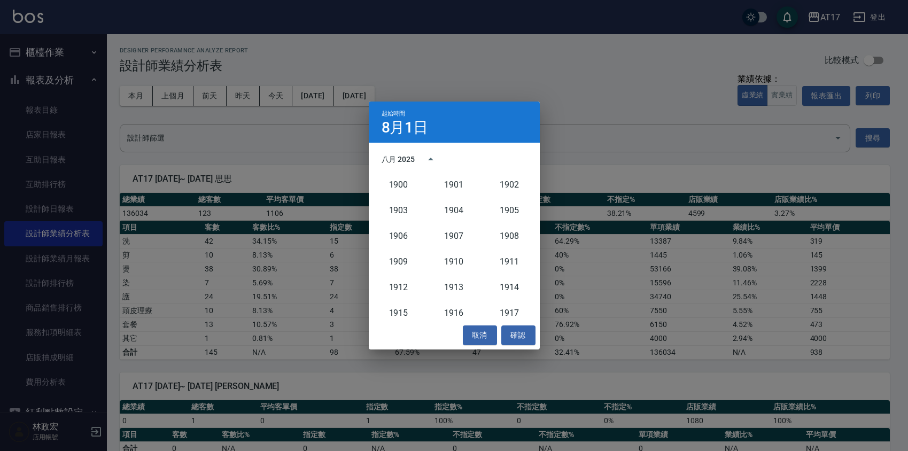
scroll to position [990, 0]
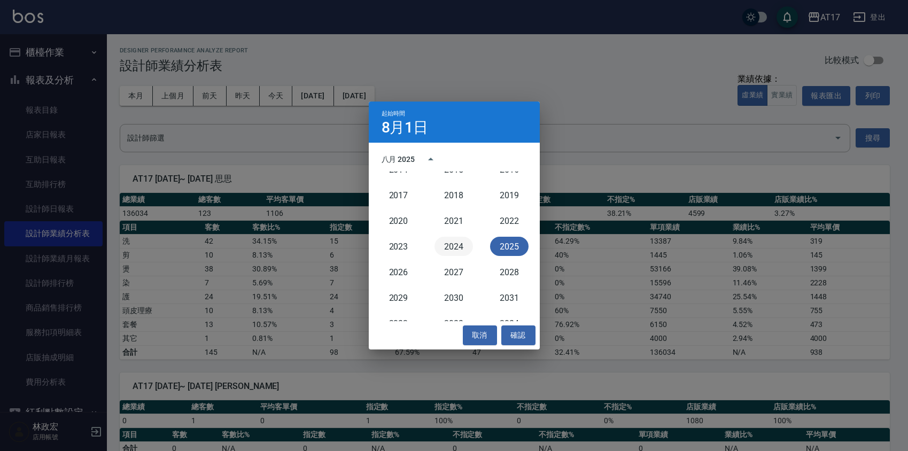
click at [439, 241] on button "2024" at bounding box center [453, 246] width 38 height 19
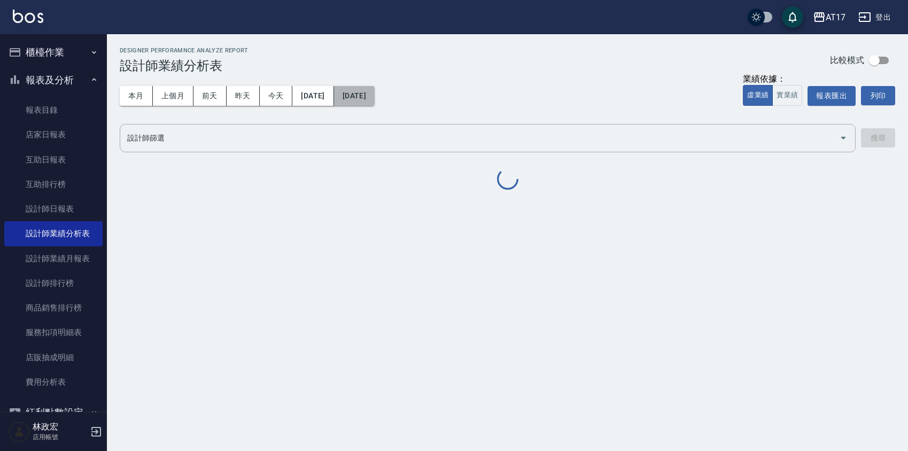
click at [375, 95] on button "[DATE]" at bounding box center [354, 96] width 41 height 20
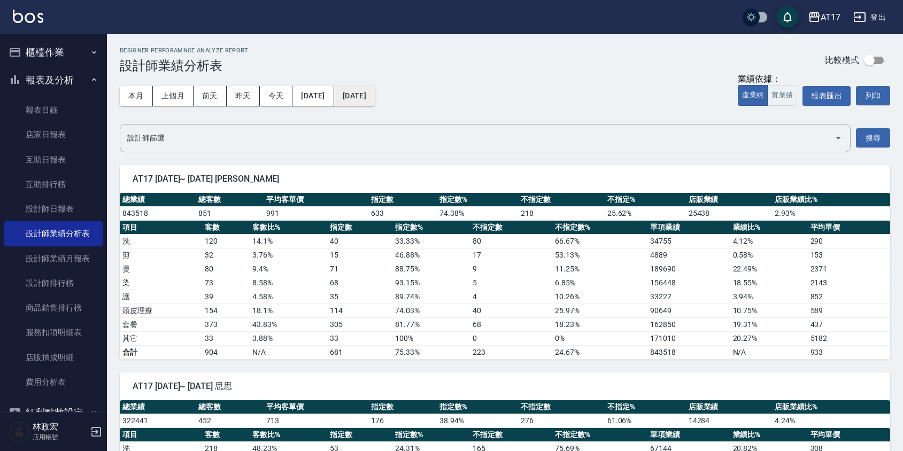
click at [375, 99] on button "[DATE]" at bounding box center [354, 96] width 41 height 20
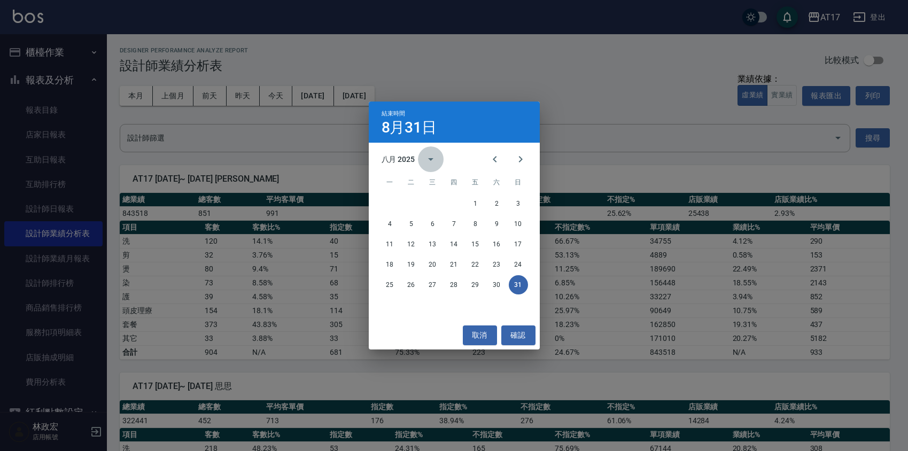
click at [438, 159] on button "calendar view is open, switch to year view" at bounding box center [431, 159] width 26 height 26
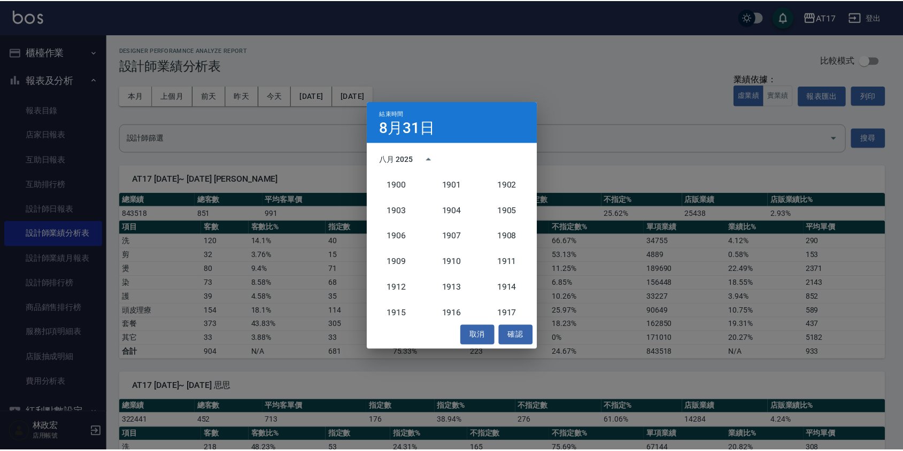
scroll to position [990, 0]
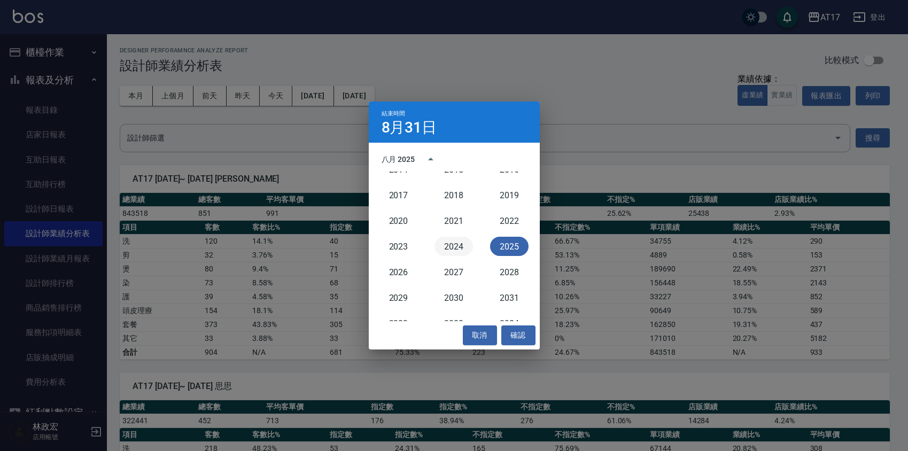
click at [451, 247] on button "2024" at bounding box center [453, 246] width 38 height 19
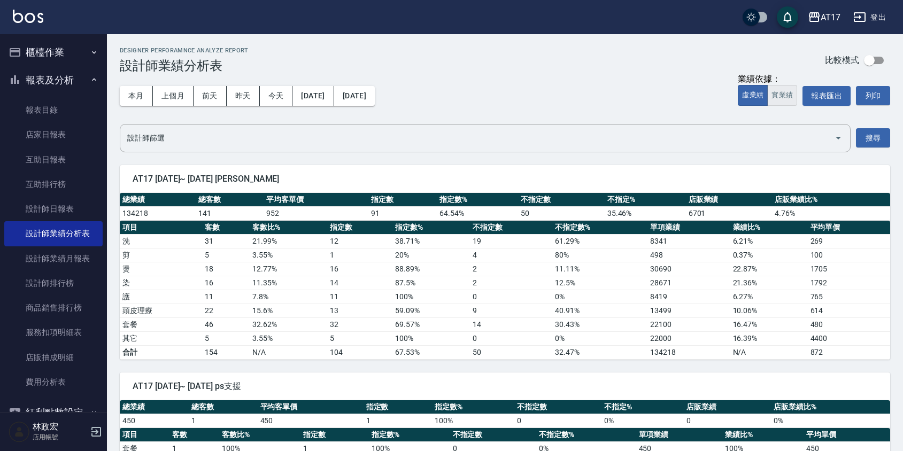
drag, startPoint x: 780, startPoint y: 96, endPoint x: 773, endPoint y: 102, distance: 8.7
click at [780, 96] on button "實業績" at bounding box center [782, 95] width 30 height 21
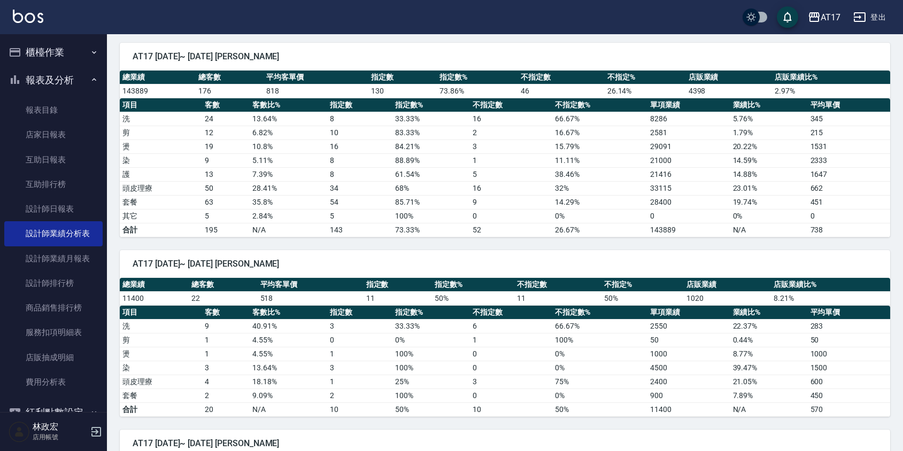
scroll to position [1517, 0]
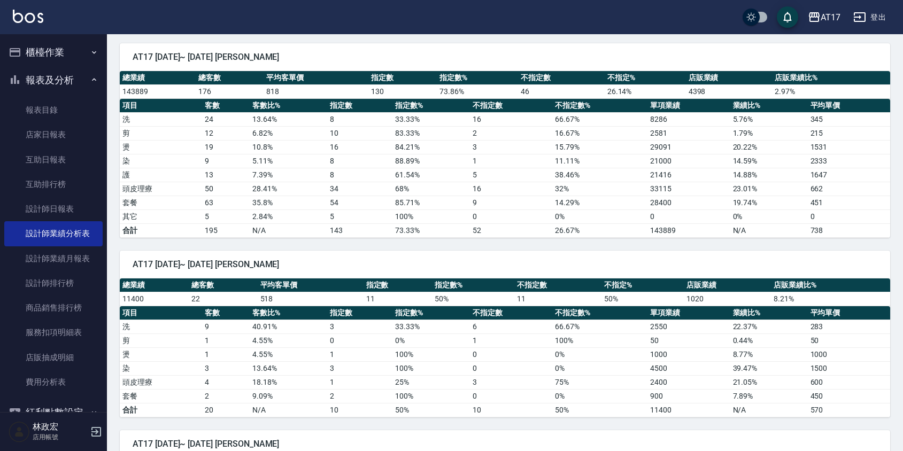
click at [867, 9] on button "登出" at bounding box center [869, 17] width 41 height 20
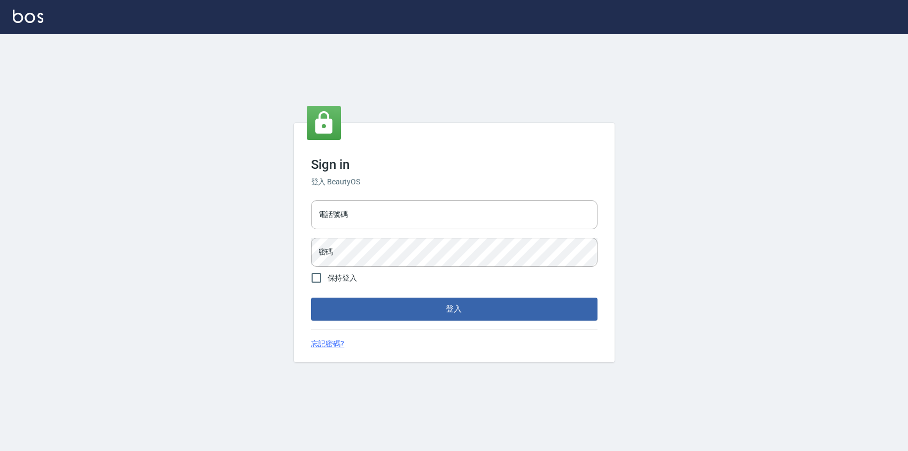
drag, startPoint x: 0, startPoint y: 0, endPoint x: 426, endPoint y: 235, distance: 486.7
click at [426, 235] on div "電話號碼 電話號碼 密碼 密碼" at bounding box center [454, 233] width 295 height 75
click at [428, 229] on input "電話號碼" at bounding box center [454, 214] width 286 height 29
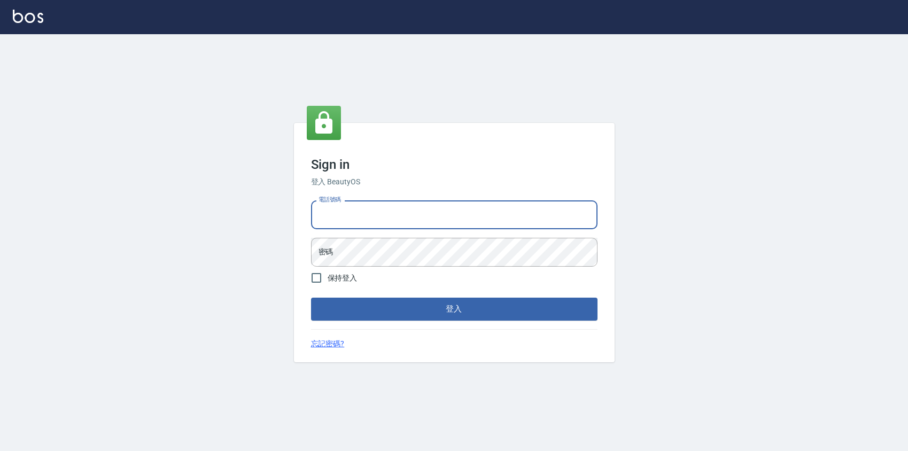
type input "0424526080"
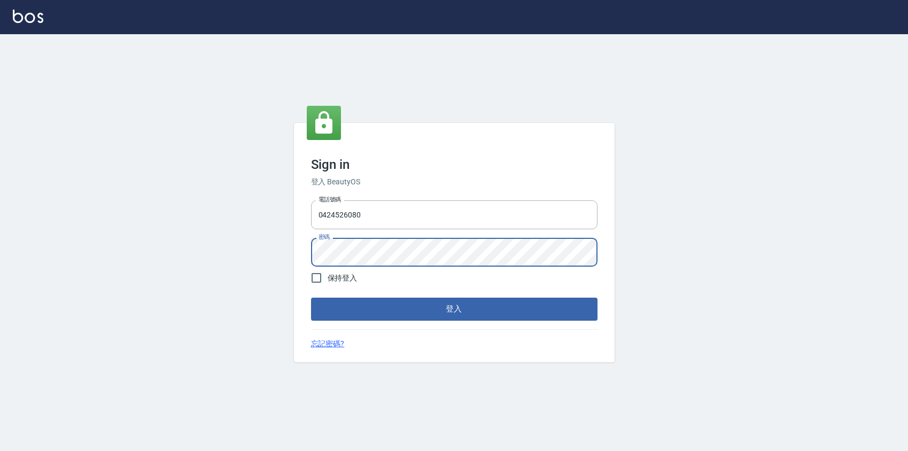
click at [311, 298] on button "登入" at bounding box center [454, 309] width 286 height 22
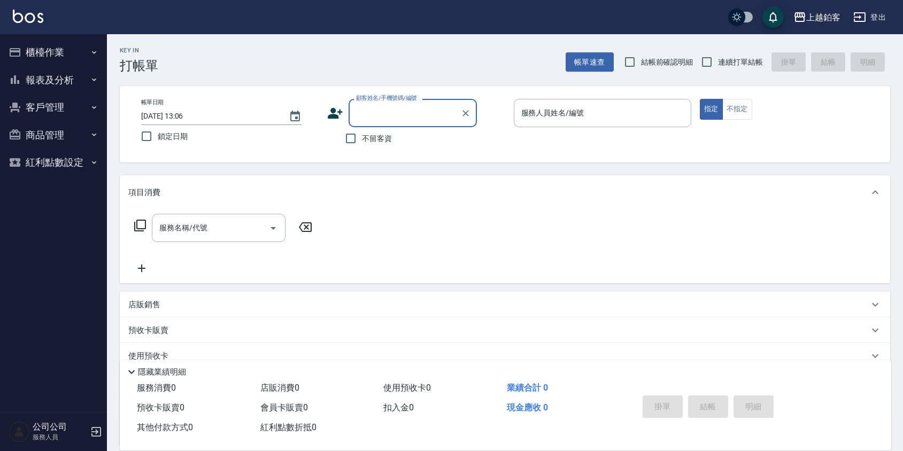
click at [50, 95] on button "客戶管理" at bounding box center [53, 108] width 98 height 28
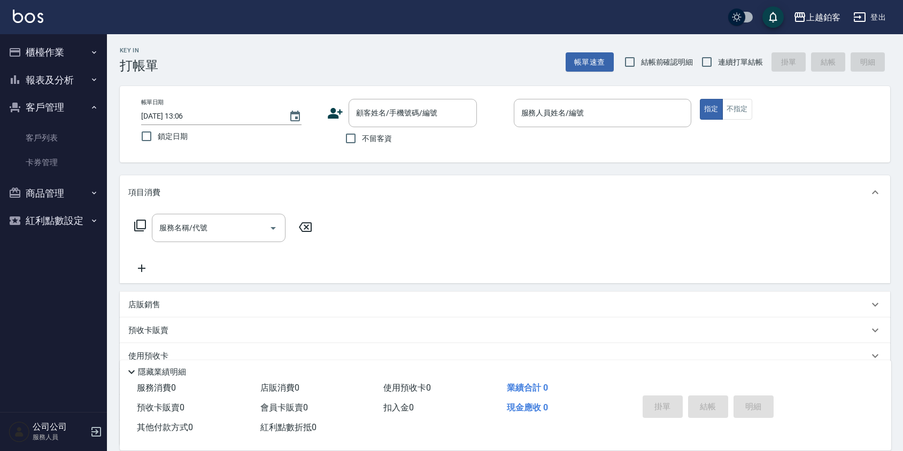
click at [55, 89] on button "報表及分析" at bounding box center [53, 80] width 98 height 28
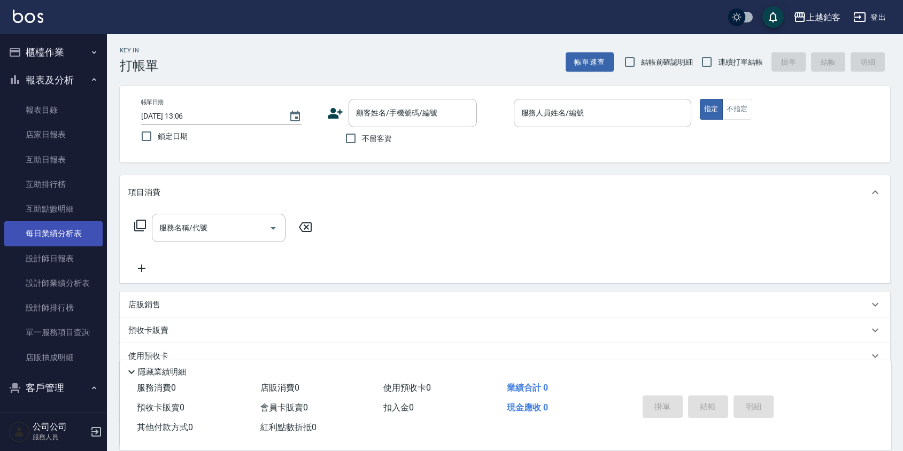
click at [55, 242] on link "每日業績分析表" at bounding box center [53, 233] width 98 height 25
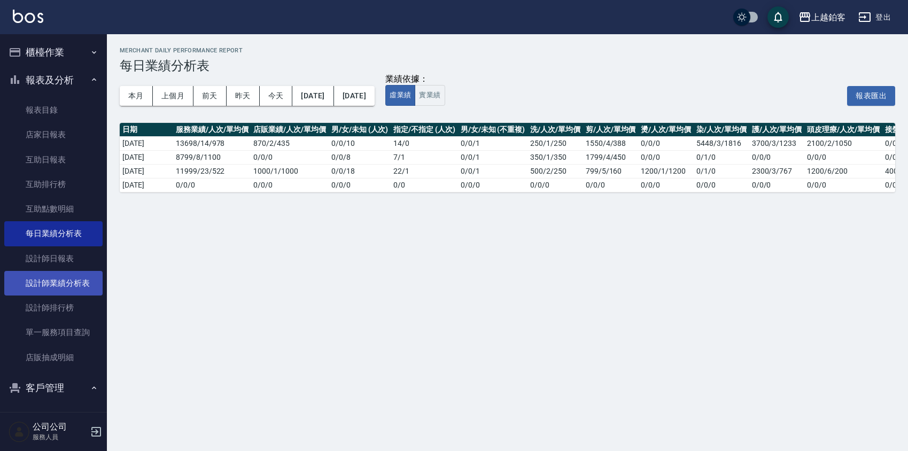
click at [50, 278] on link "設計師業績分析表" at bounding box center [53, 283] width 98 height 25
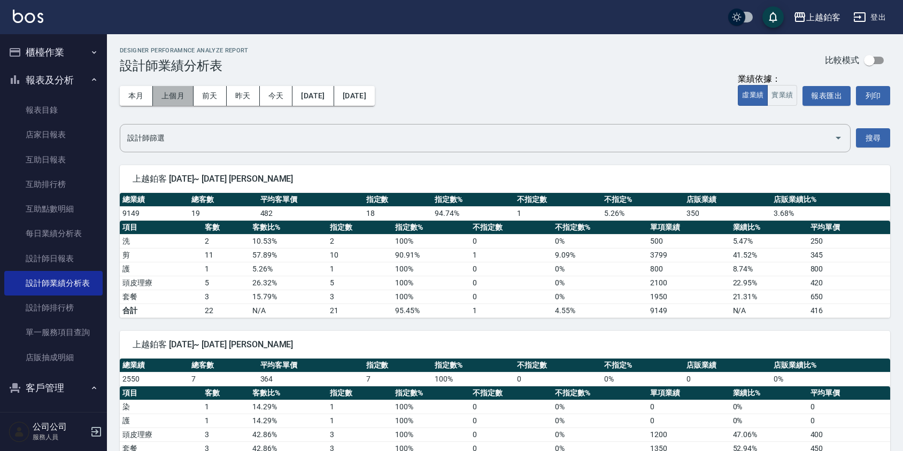
click at [186, 97] on button "上個月" at bounding box center [173, 96] width 41 height 20
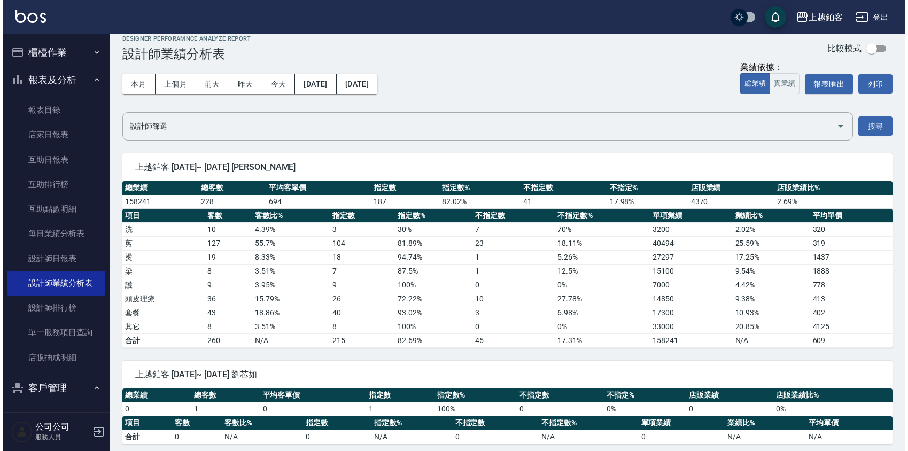
scroll to position [13, 0]
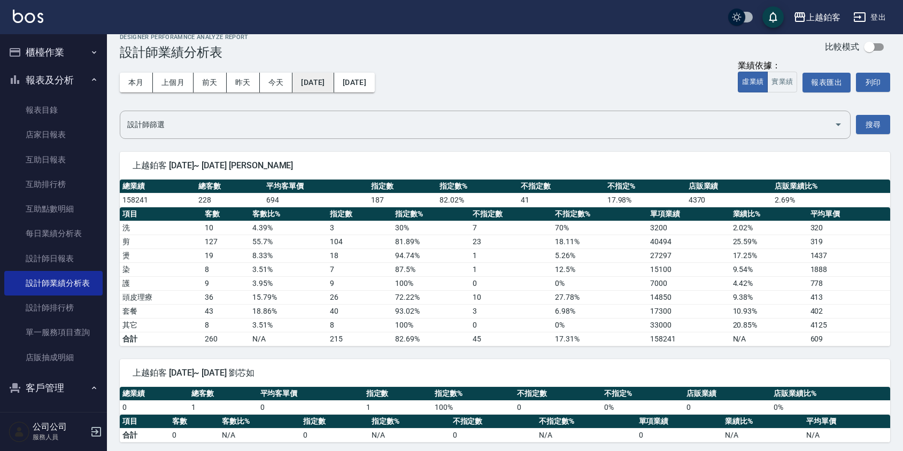
click at [330, 84] on button "[DATE]" at bounding box center [312, 83] width 41 height 20
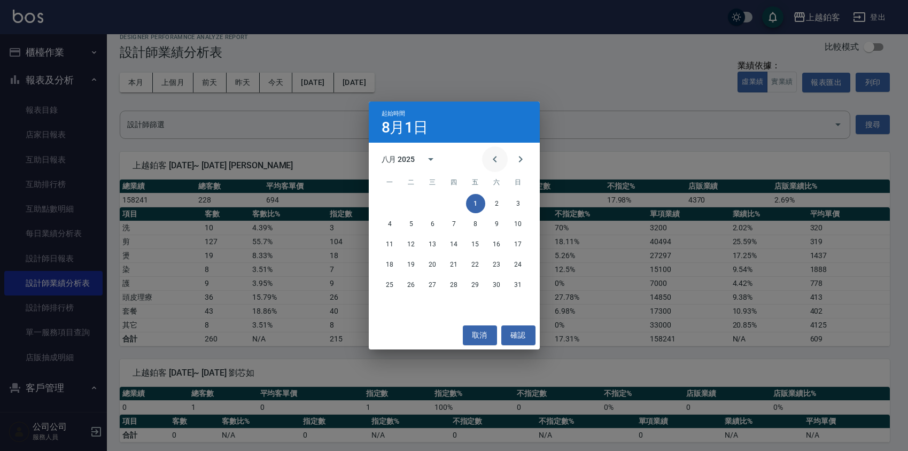
click at [493, 159] on icon "Previous month" at bounding box center [495, 159] width 4 height 6
click at [414, 200] on button "1" at bounding box center [411, 203] width 19 height 19
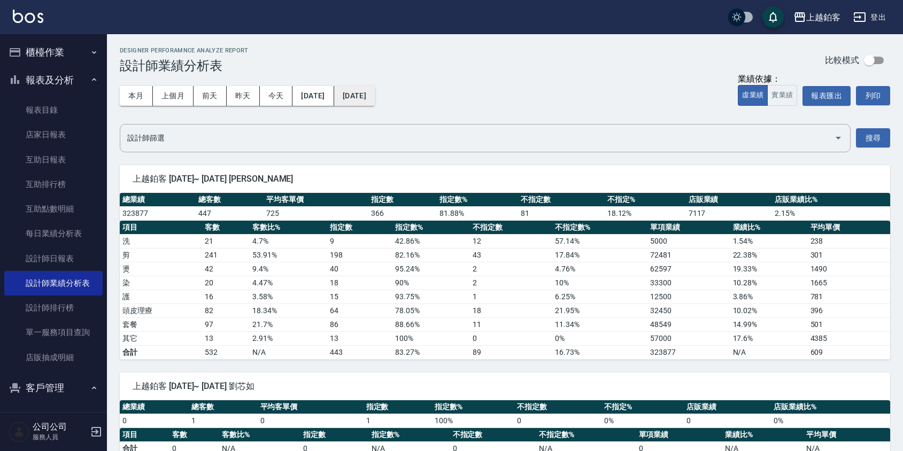
click at [375, 105] on button "[DATE]" at bounding box center [354, 96] width 41 height 20
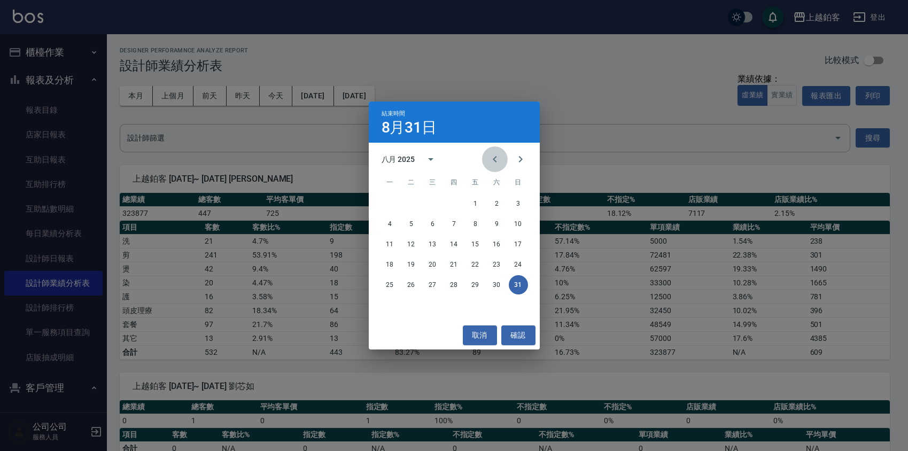
click at [489, 162] on icon "Previous month" at bounding box center [494, 159] width 13 height 13
click at [447, 283] on button "31" at bounding box center [454, 284] width 19 height 19
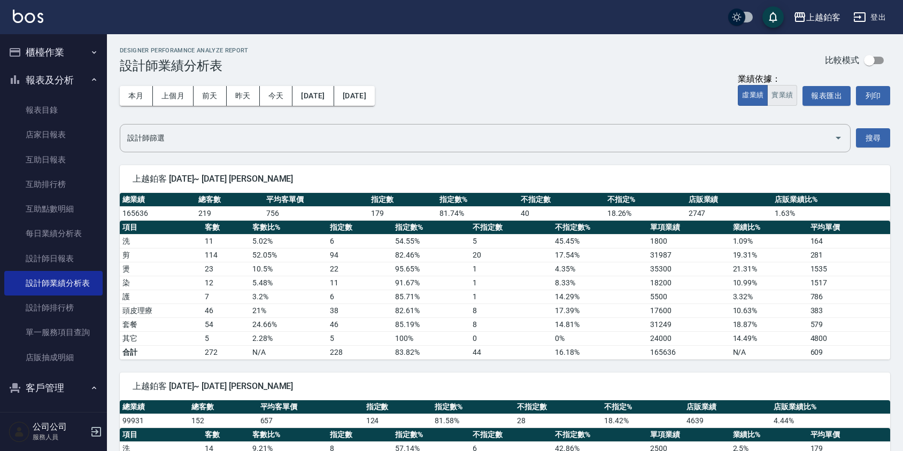
click at [782, 100] on button "實業績" at bounding box center [782, 95] width 30 height 21
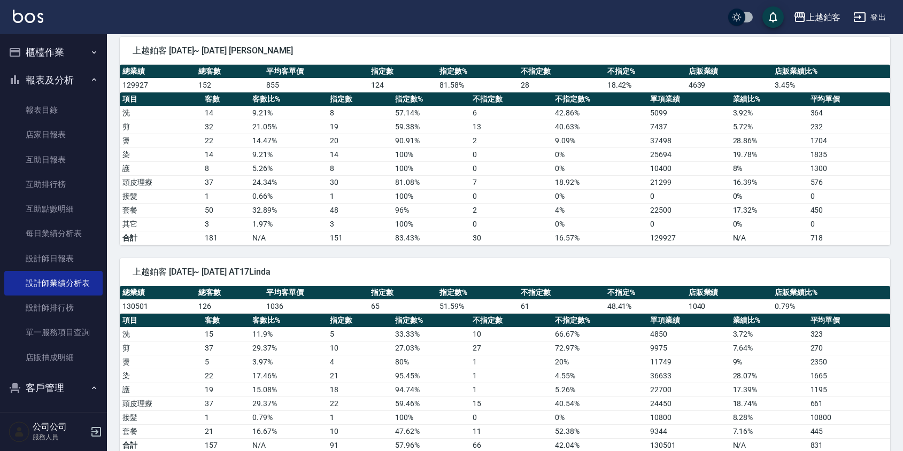
scroll to position [349, 0]
